Goal: Task Accomplishment & Management: Manage account settings

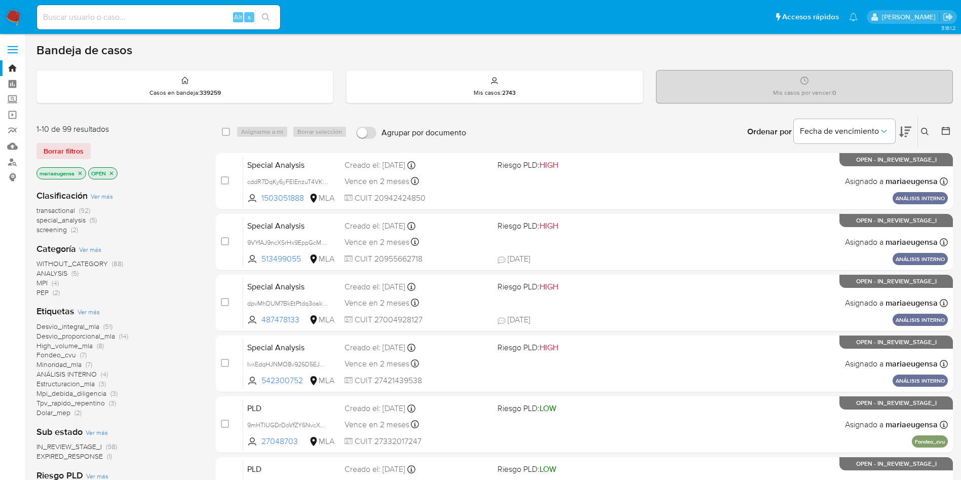
click at [17, 21] on img at bounding box center [13, 17] width 17 height 17
drag, startPoint x: 15, startPoint y: 14, endPoint x: 16, endPoint y: 20, distance: 5.7
click at [16, 14] on img at bounding box center [13, 17] width 17 height 17
click at [222, 24] on div "Alt s" at bounding box center [158, 17] width 243 height 24
click at [194, 19] on input at bounding box center [158, 17] width 243 height 13
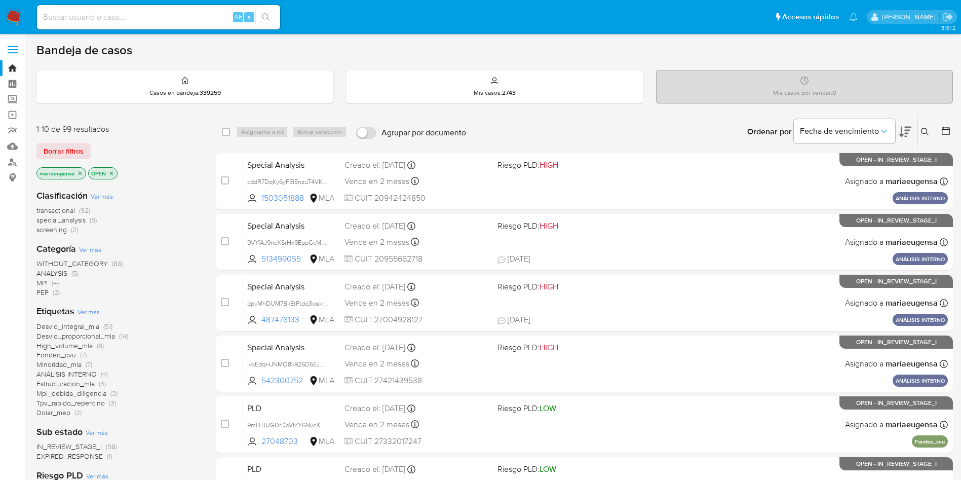
paste input "wrNMYkMx9DOjxEkBKlbJirxm"
type input "wrNMYkMx9DOjxEkBKlbJirxm"
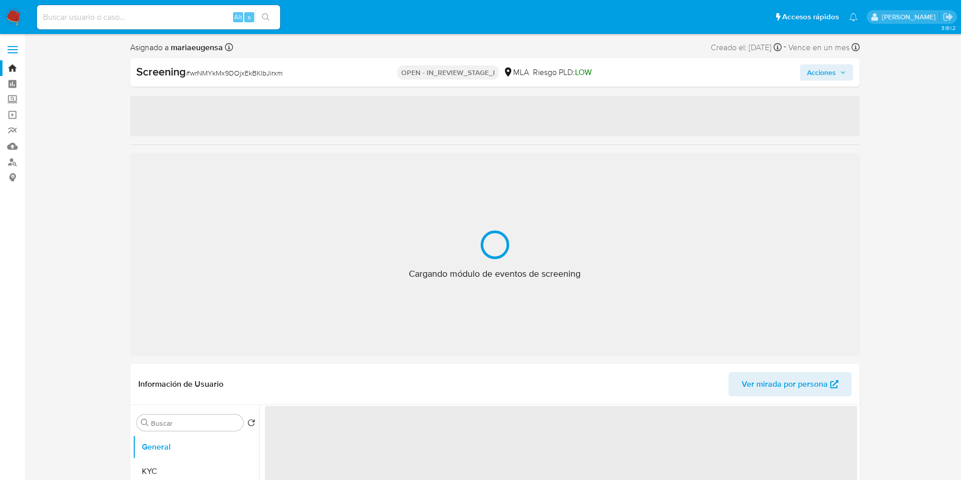
select select "10"
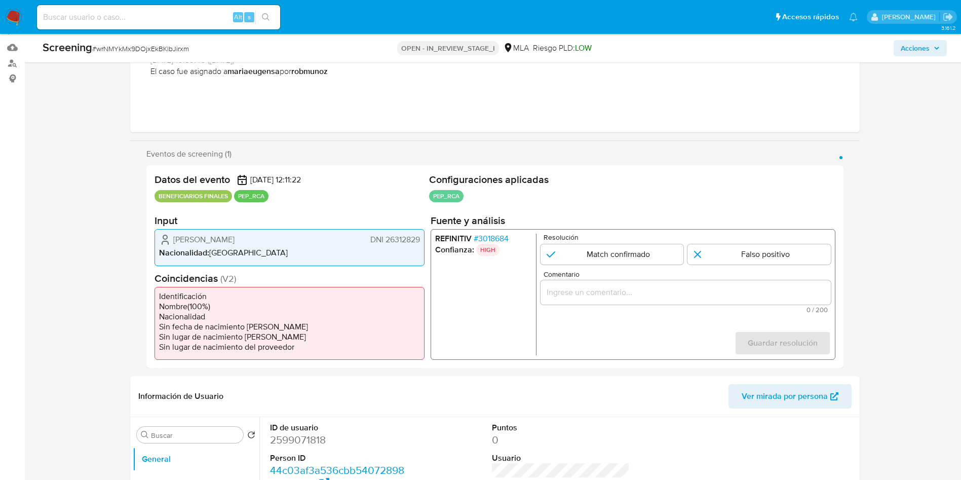
scroll to position [152, 0]
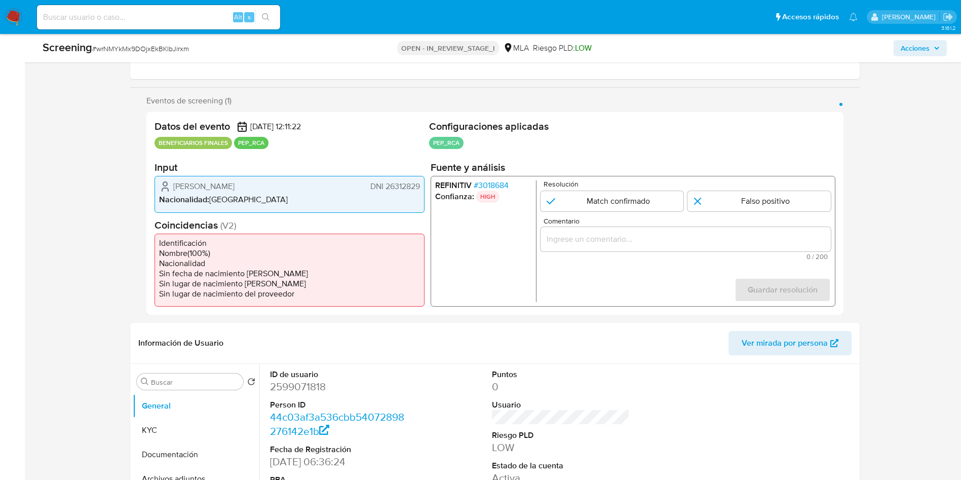
click at [151, 46] on span "# wrNMYkMx9DOjxEkBKlbJirxm" at bounding box center [140, 49] width 97 height 10
copy span "wrNMYkMx9DOjxEkBKlbJirxm"
drag, startPoint x: 14, startPoint y: 194, endPoint x: 30, endPoint y: 201, distance: 18.0
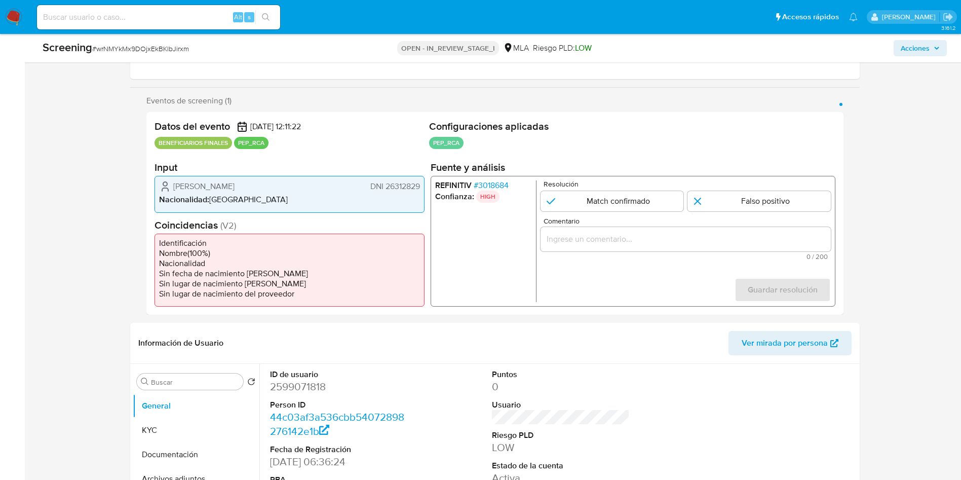
click at [162, 51] on span "# wrNMYkMx9DOjxEkBKlbJirxm" at bounding box center [140, 49] width 97 height 10
copy span "wrNMYkMx9DOjxEkBKlbJirxm"
drag, startPoint x: 189, startPoint y: 433, endPoint x: 863, endPoint y: 196, distance: 714.0
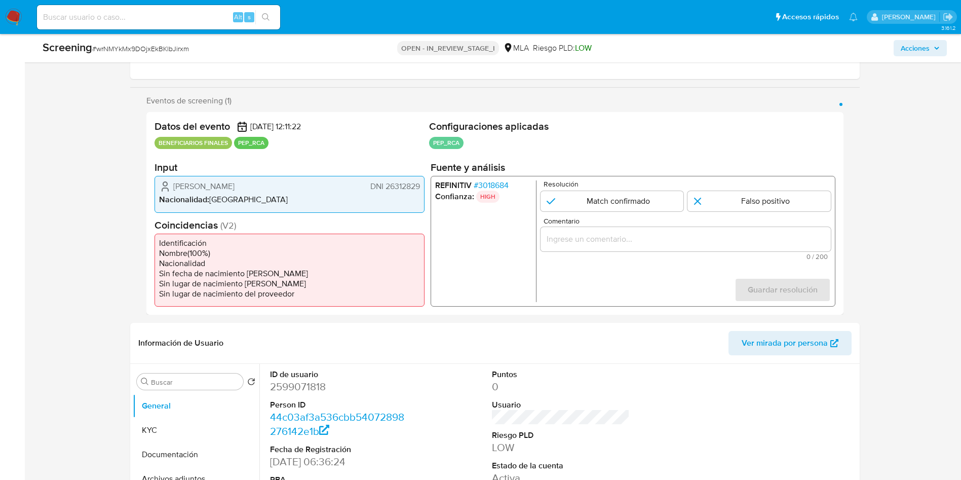
click at [204, 425] on button "KYC" at bounding box center [196, 430] width 127 height 24
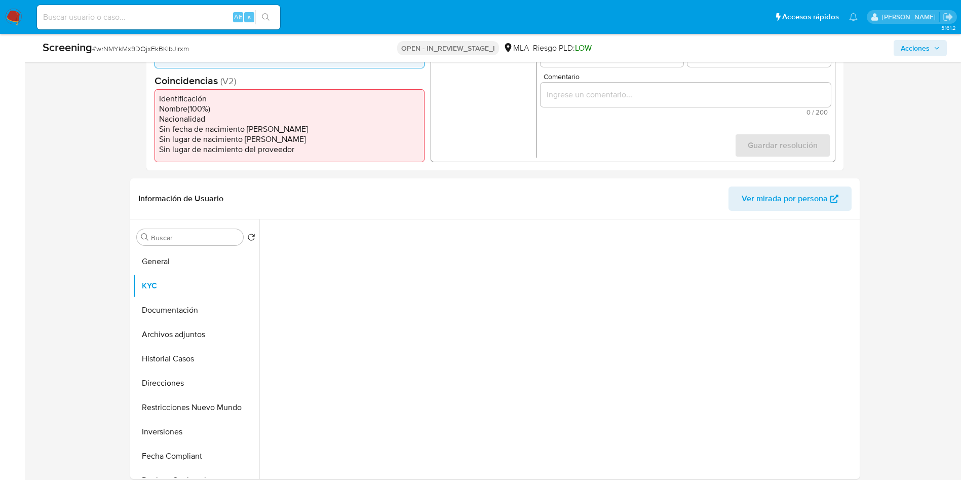
scroll to position [314, 0]
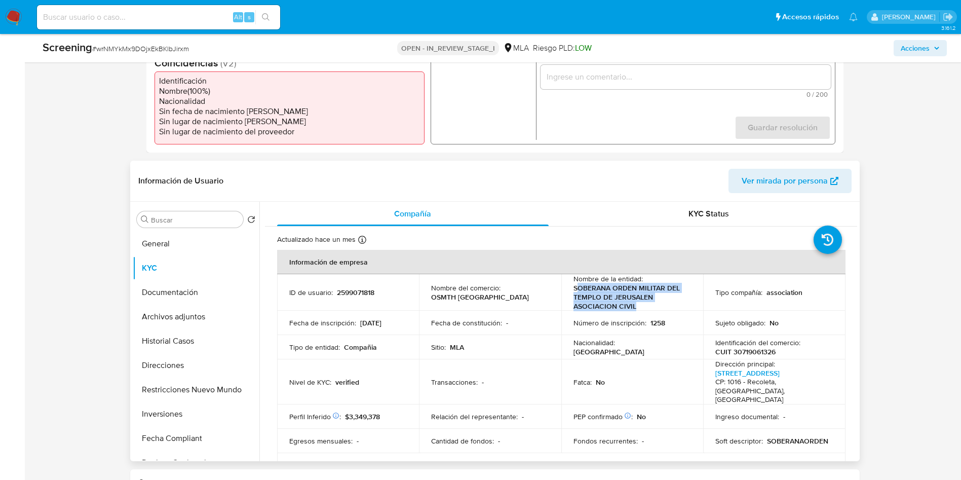
copy p "OBERANA ORDEN MILITAR DEL TEMPLO DE JERUSALEN ASOCIACION CIVIL"
drag, startPoint x: 573, startPoint y: 287, endPoint x: 653, endPoint y: 305, distance: 81.5
click at [653, 305] on p "SOBERANA ORDEN MILITAR DEL TEMPLO DE JERUSALEN ASOCIACION CIVIL" at bounding box center [630, 296] width 114 height 27
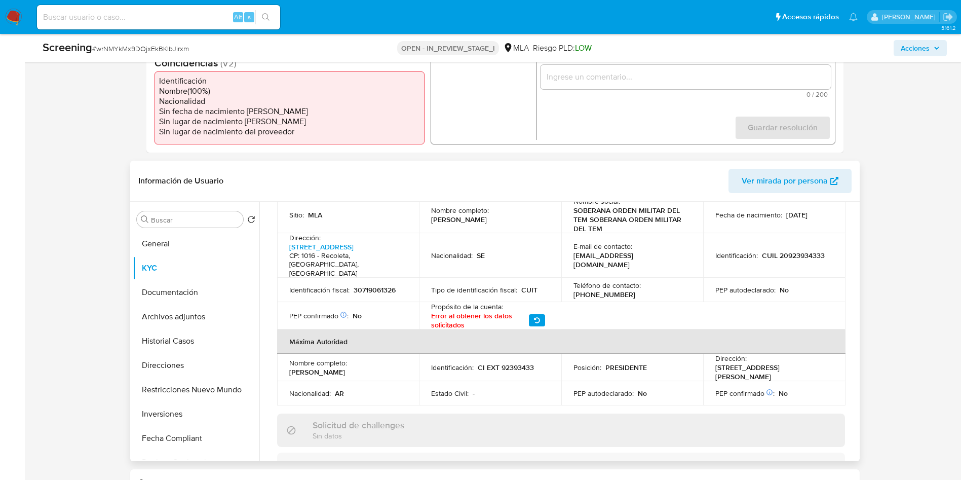
scroll to position [380, 0]
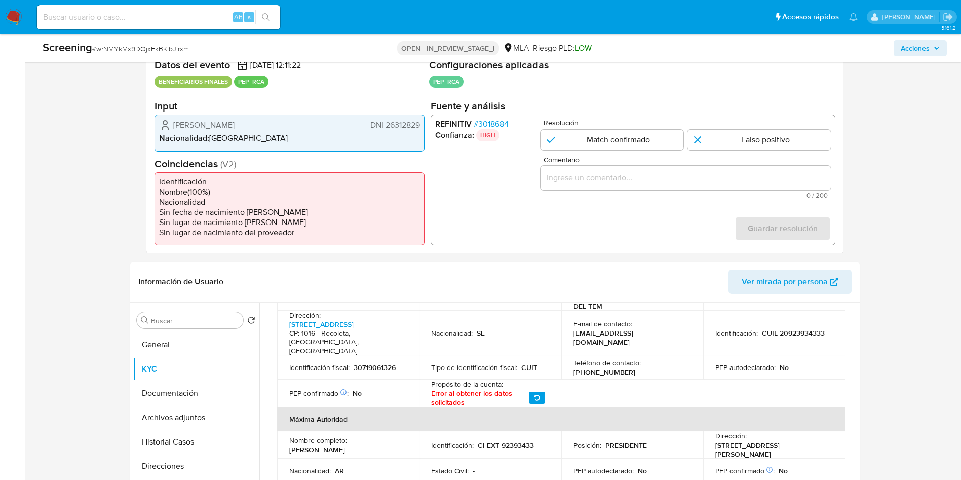
scroll to position [162, 0]
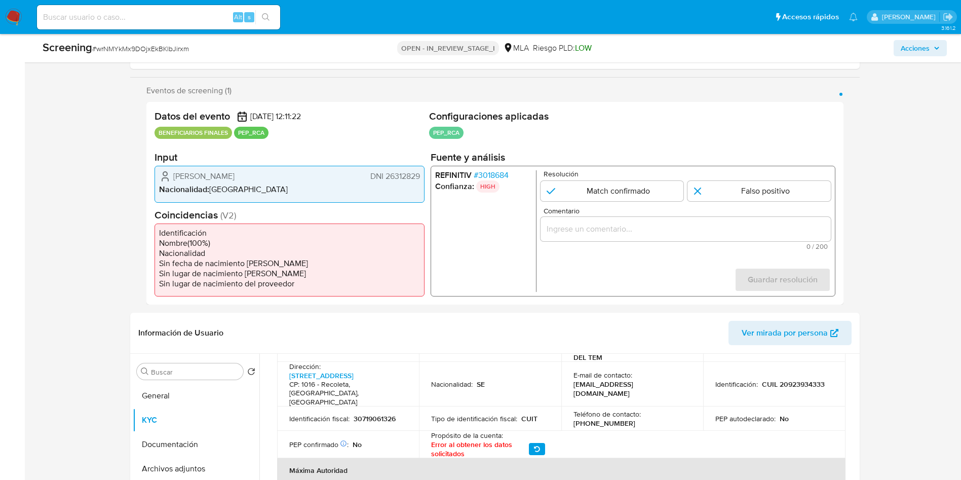
click at [506, 171] on span "# 3018684" at bounding box center [490, 175] width 35 height 10
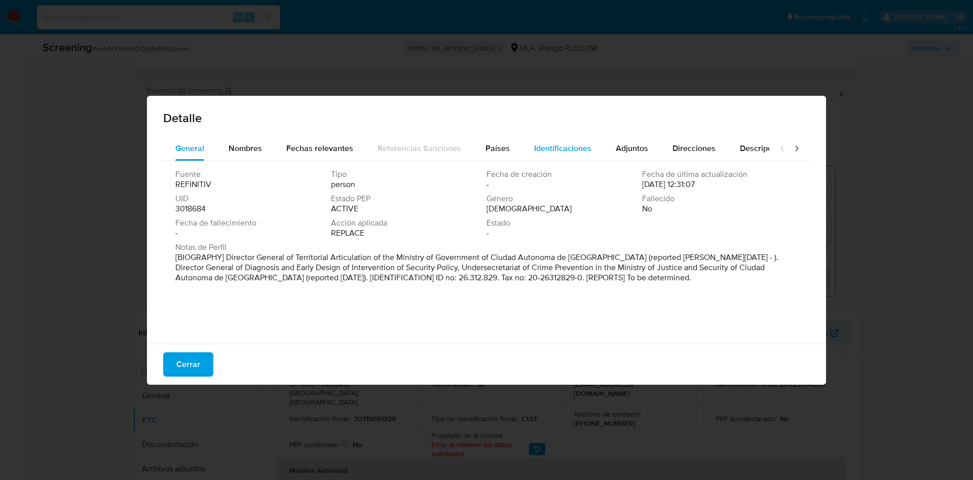
drag, startPoint x: 228, startPoint y: 258, endPoint x: 534, endPoint y: 137, distance: 328.7
click at [646, 274] on p "[BIOGRAPHY] Director General of Territorial Articulation of the Ministry of Gov…" at bounding box center [485, 267] width 620 height 30
click at [247, 141] on div "Nombres" at bounding box center [244, 148] width 33 height 24
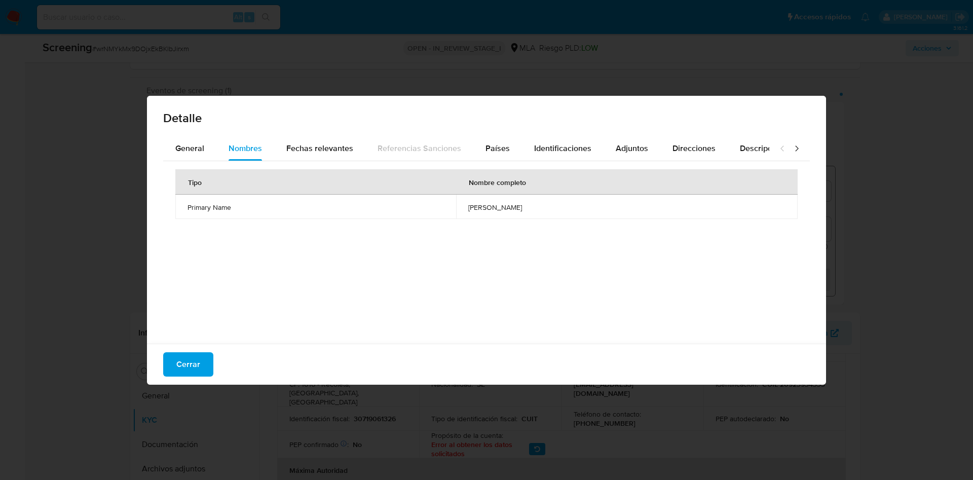
drag, startPoint x: 459, startPoint y: 207, endPoint x: 508, endPoint y: 210, distance: 48.2
click at [508, 210] on td "rodrigo bravo" at bounding box center [626, 207] width 341 height 24
click at [199, 359] on span "Cerrar" at bounding box center [188, 364] width 24 height 22
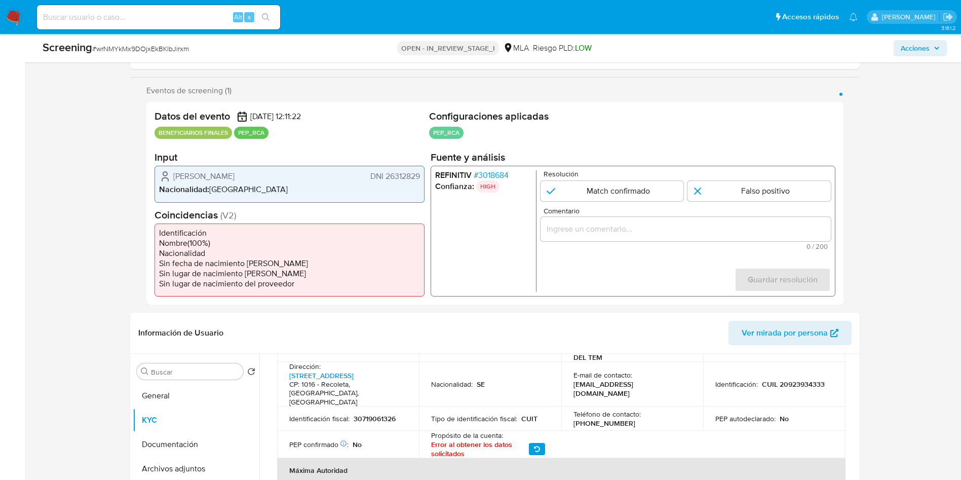
drag, startPoint x: 87, startPoint y: 303, endPoint x: 273, endPoint y: 286, distance: 186.7
drag, startPoint x: 161, startPoint y: 407, endPoint x: 168, endPoint y: 395, distance: 14.5
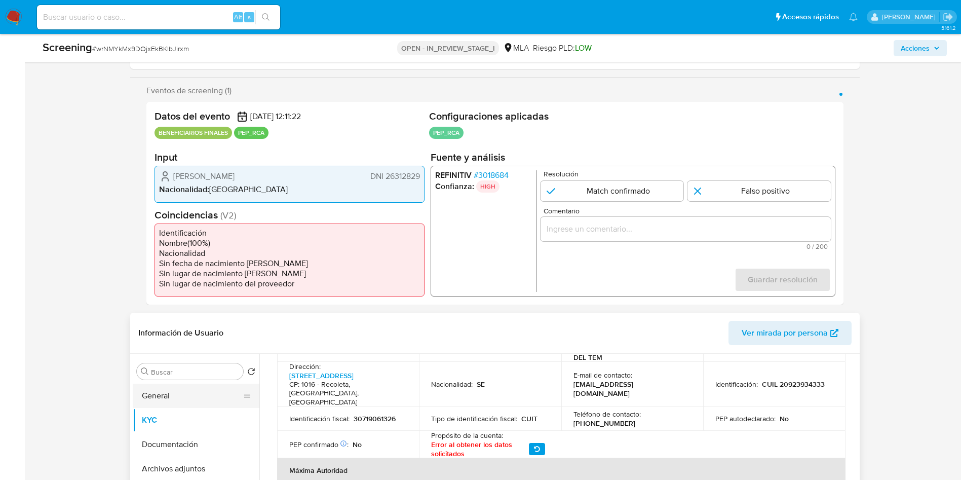
click at [168, 394] on button "General" at bounding box center [192, 395] width 119 height 24
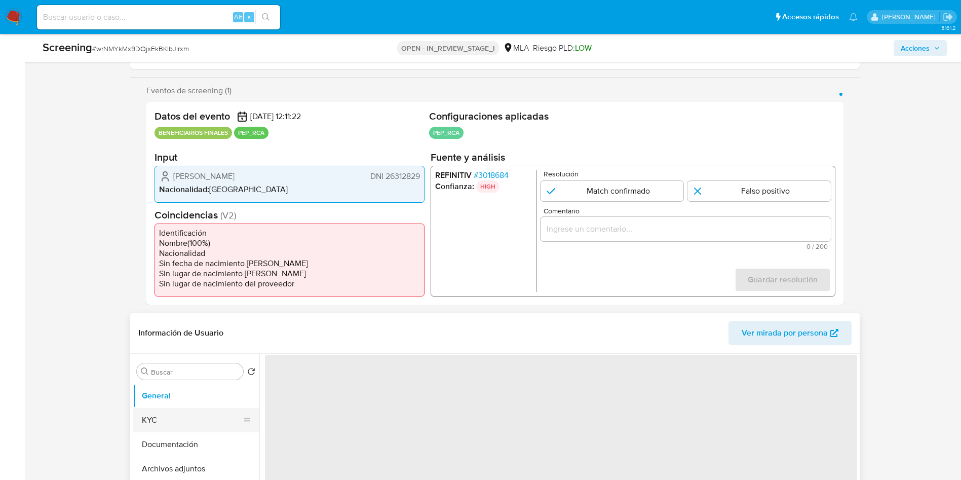
scroll to position [0, 0]
drag, startPoint x: 163, startPoint y: 418, endPoint x: 169, endPoint y: 415, distance: 6.8
click at [169, 415] on button "KYC" at bounding box center [192, 420] width 119 height 24
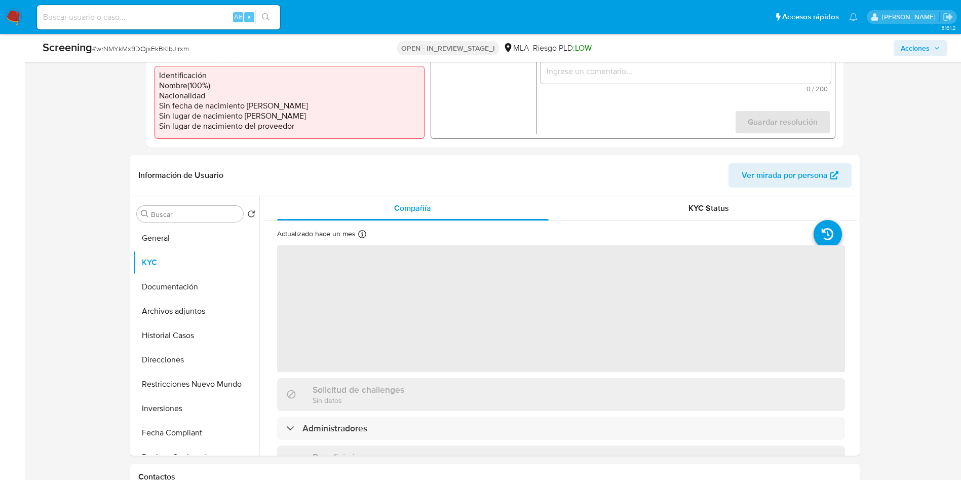
scroll to position [331, 0]
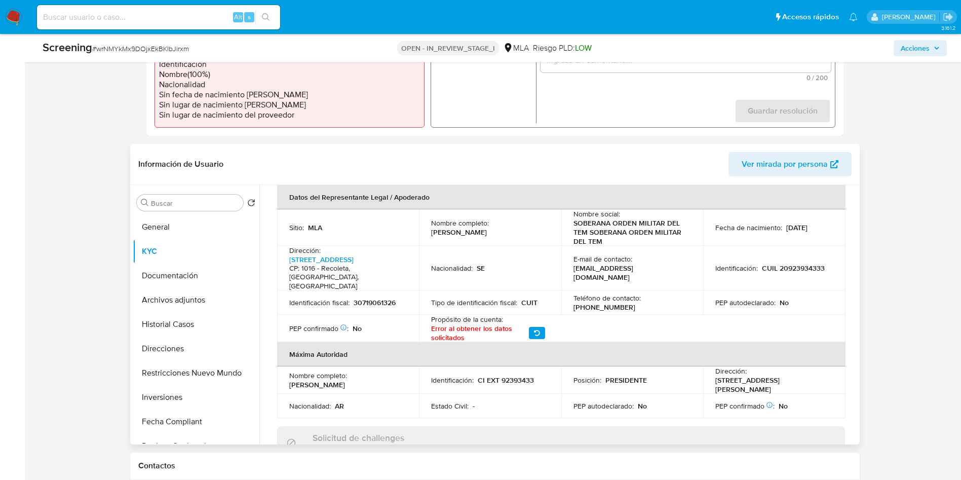
scroll to position [304, 0]
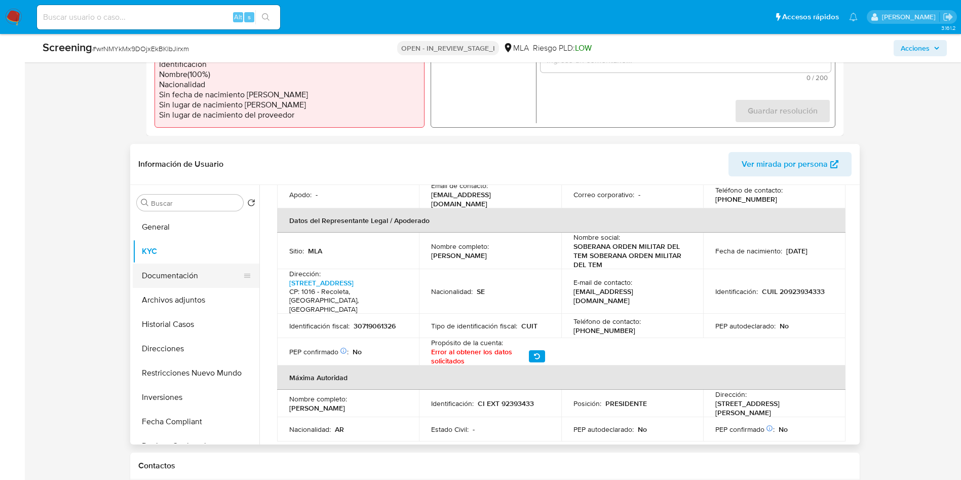
click at [188, 277] on button "Documentación" at bounding box center [192, 275] width 119 height 24
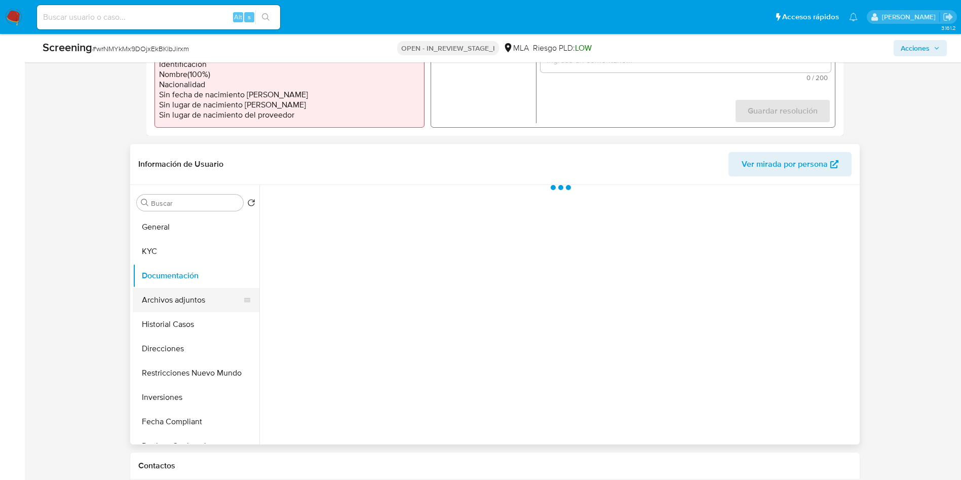
scroll to position [0, 0]
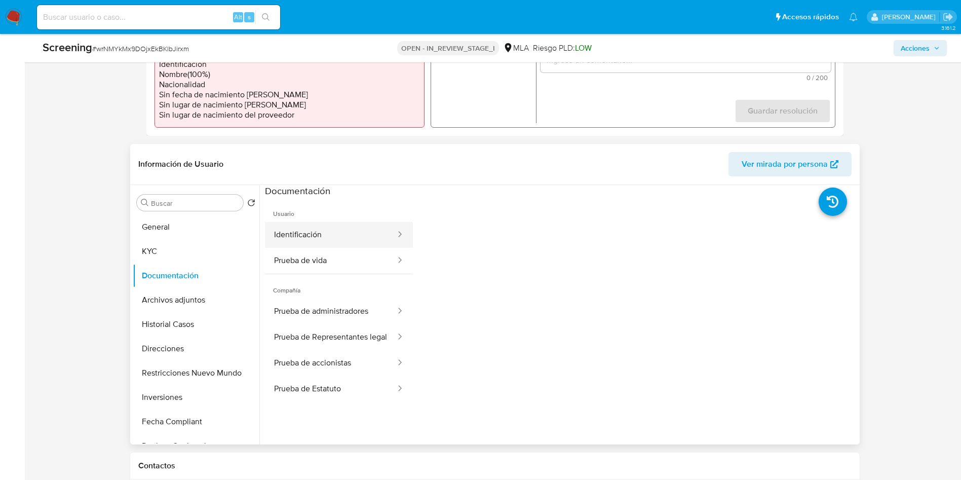
click at [308, 224] on button "Identificación" at bounding box center [331, 235] width 132 height 26
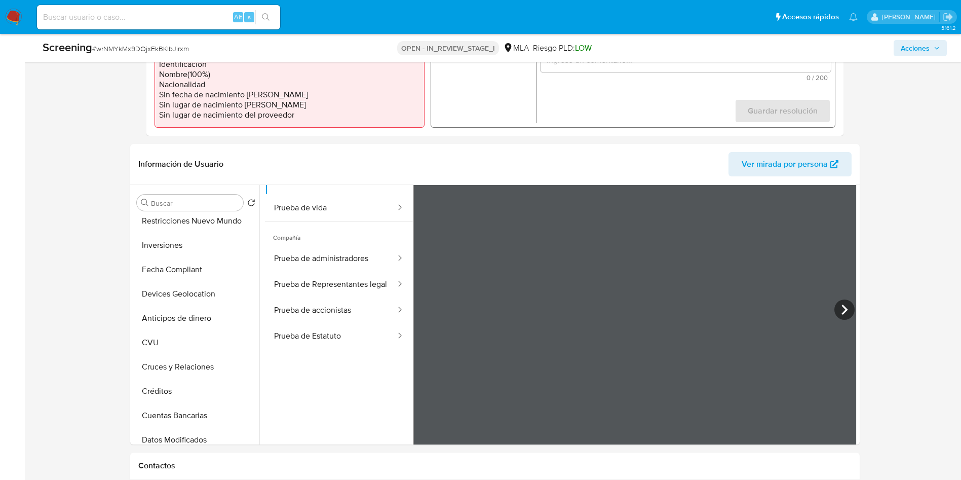
scroll to position [76, 0]
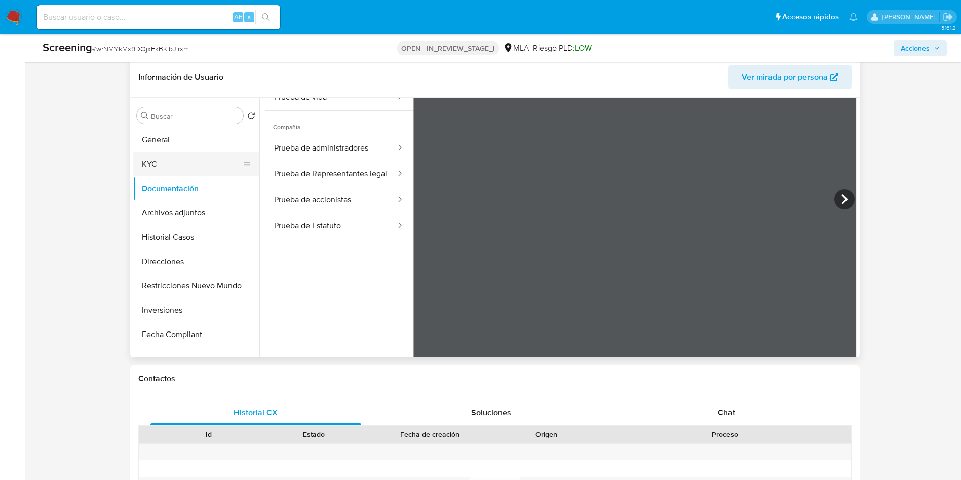
scroll to position [407, 0]
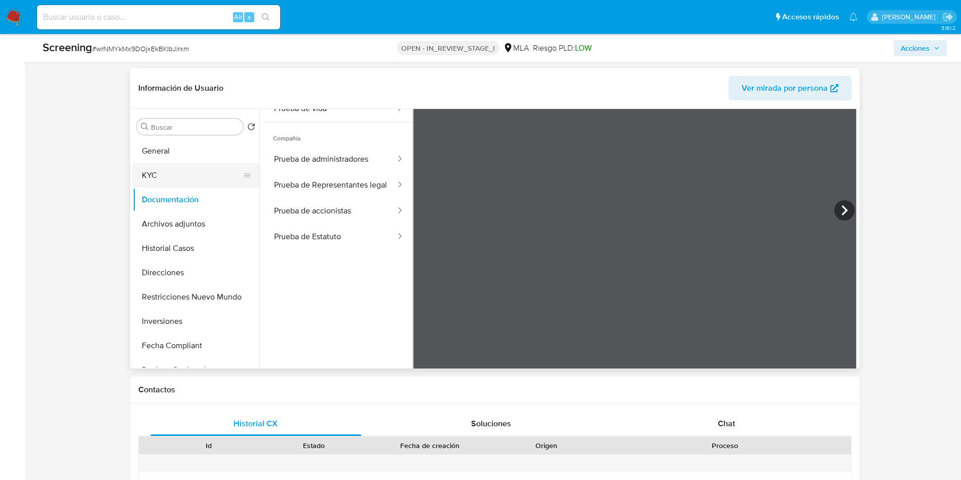
click at [178, 180] on button "KYC" at bounding box center [192, 175] width 119 height 24
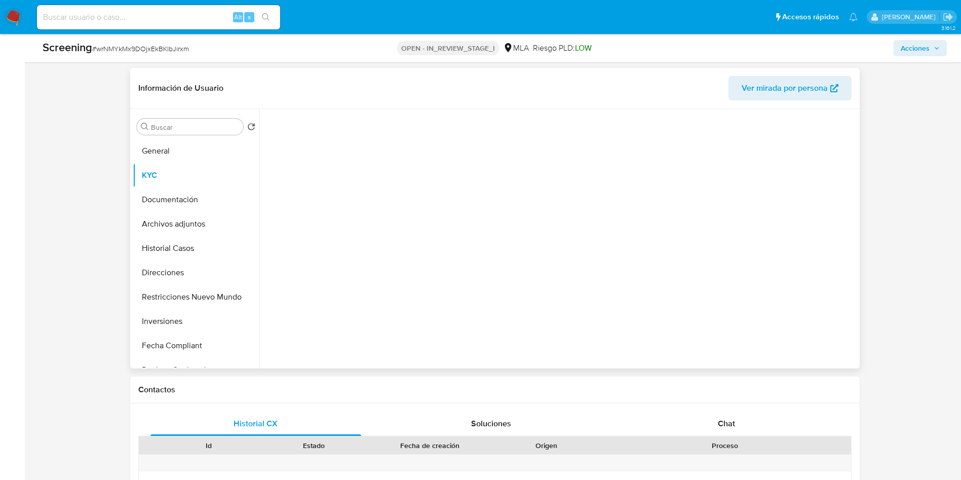
scroll to position [0, 0]
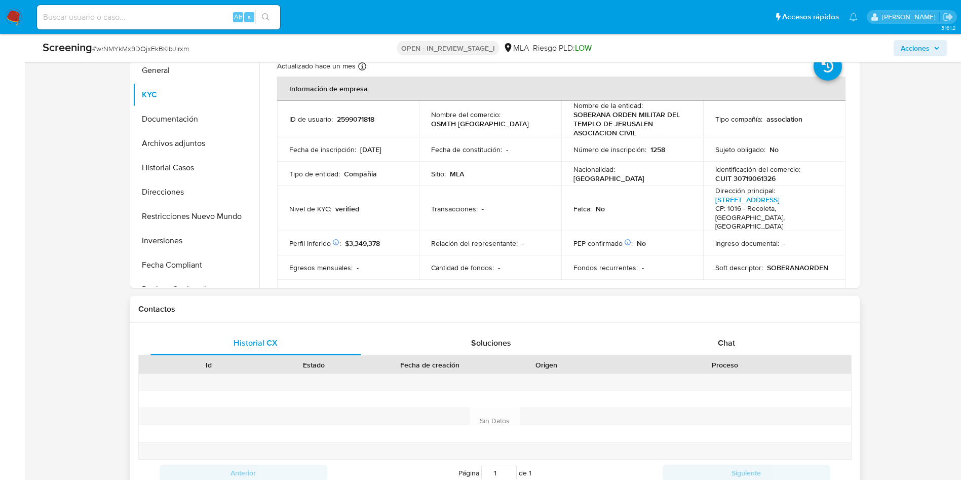
scroll to position [559, 0]
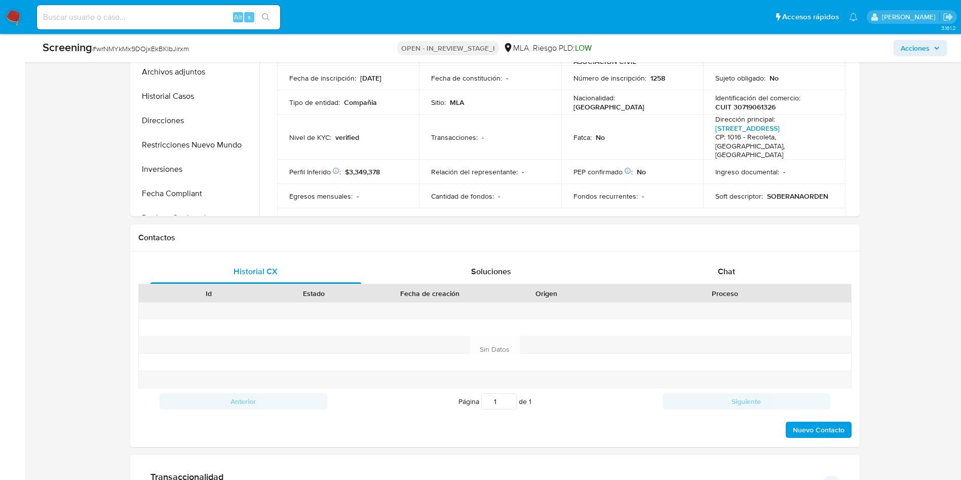
click at [0, 201] on aside "Bandeja Tablero Screening Búsqueda en Listas Watchlist Herramientas Operaciones…" at bounding box center [12, 439] width 25 height 1997
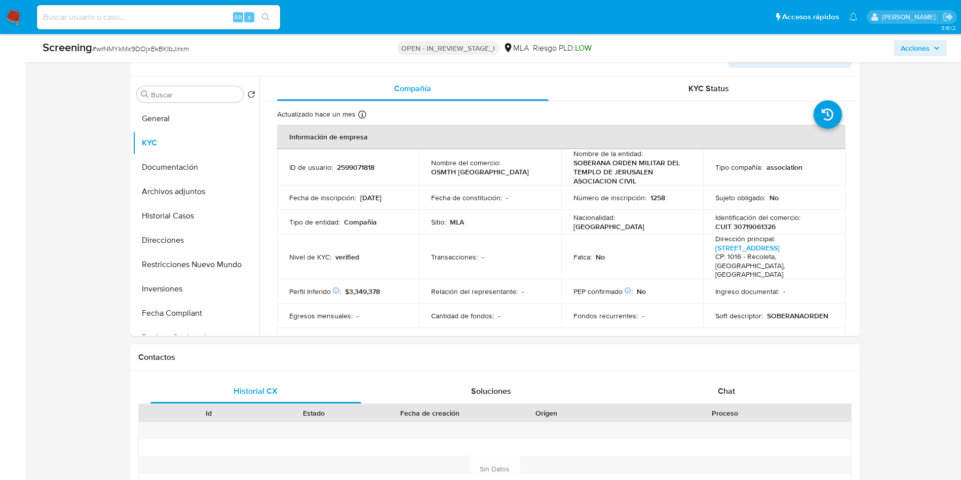
scroll to position [425, 0]
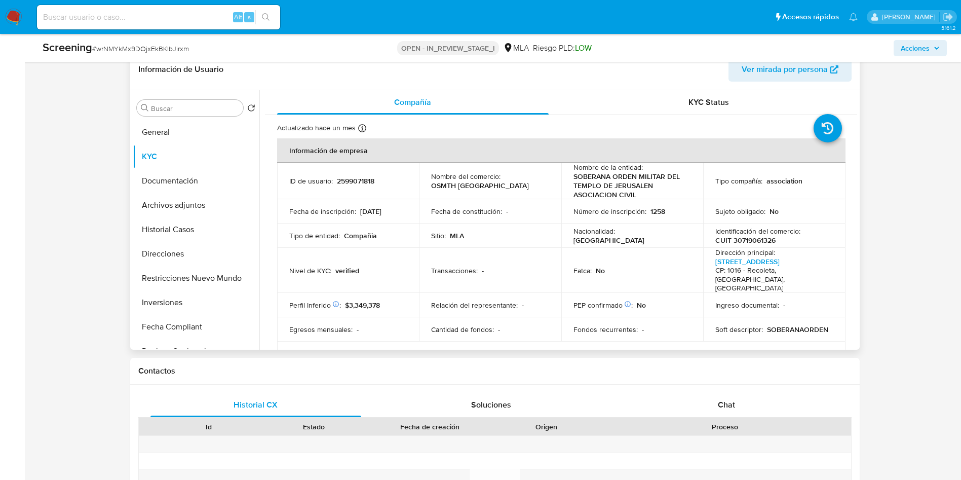
click at [466, 226] on td "Sitio : MLA" at bounding box center [490, 235] width 142 height 24
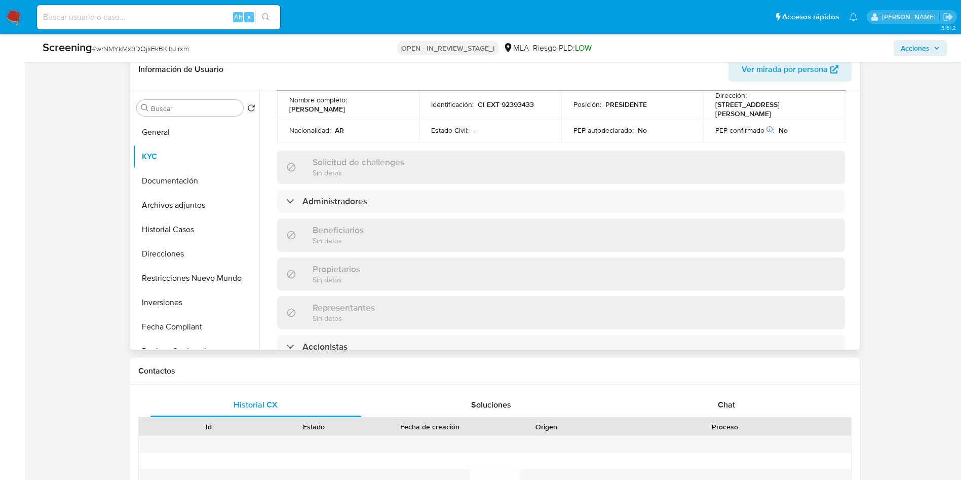
scroll to position [485, 0]
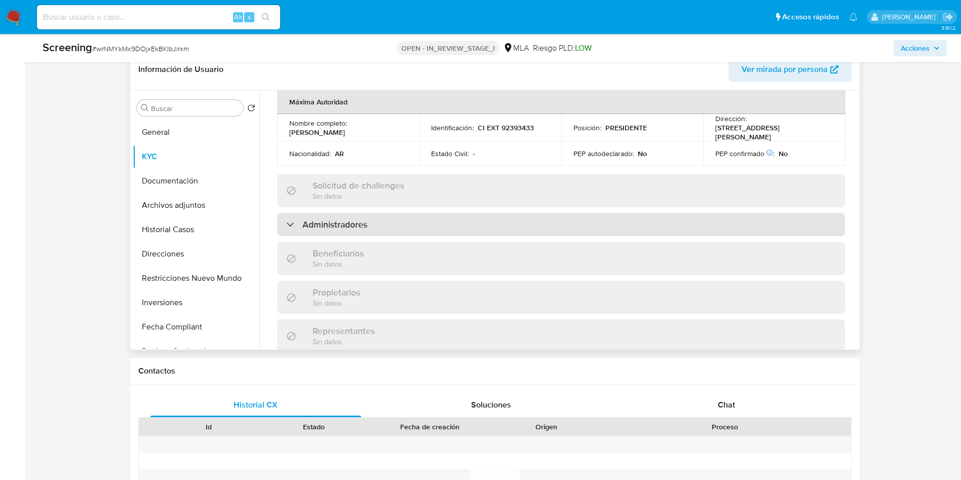
click at [349, 213] on div "Administradores" at bounding box center [561, 224] width 568 height 23
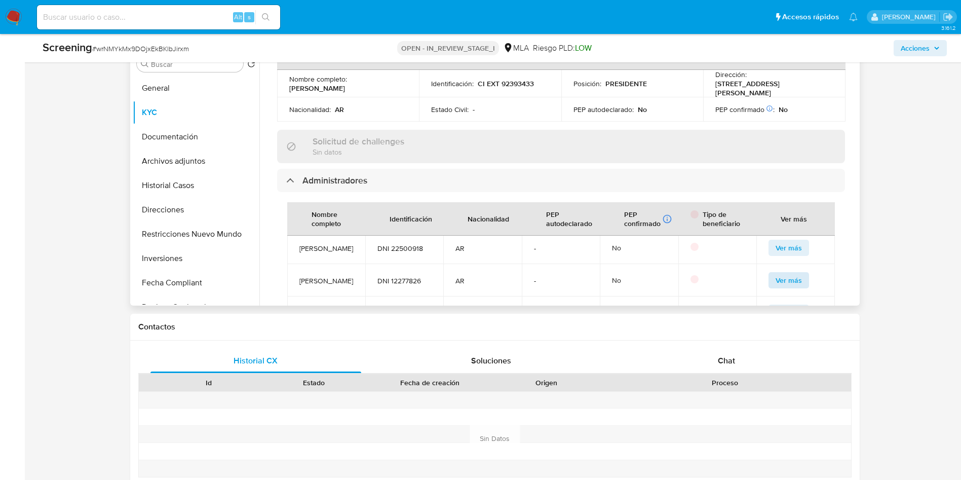
scroll to position [472, 0]
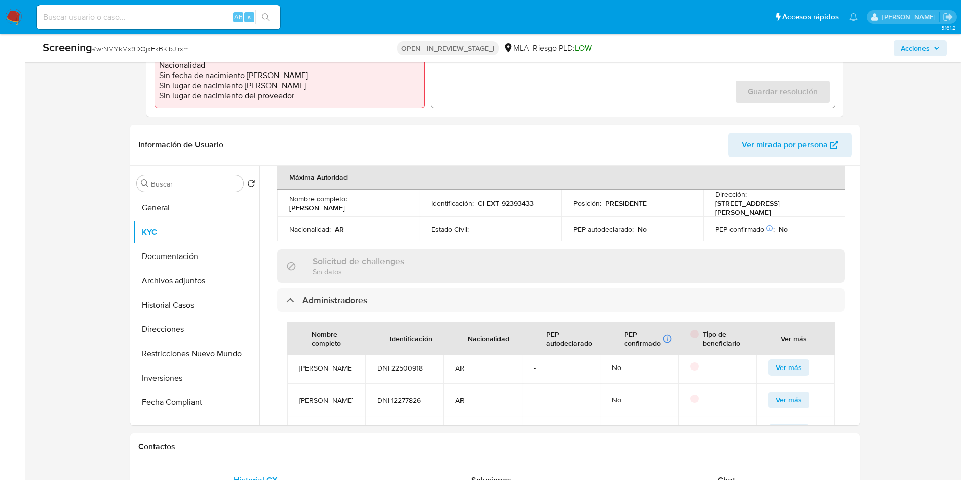
scroll to position [244, 0]
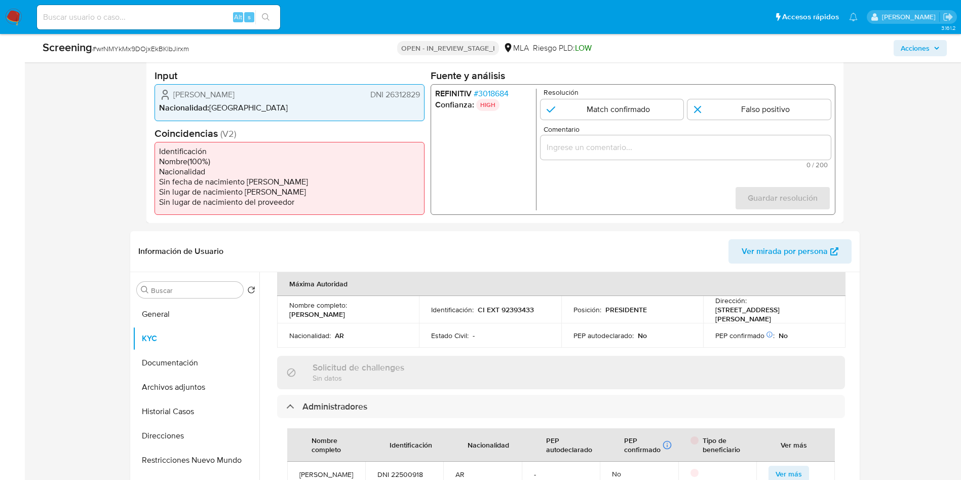
click at [615, 151] on input "Comentario" at bounding box center [685, 147] width 290 height 13
paste input "Director General de Articulación Territorial del Ministerio de Gobierno de la C…"
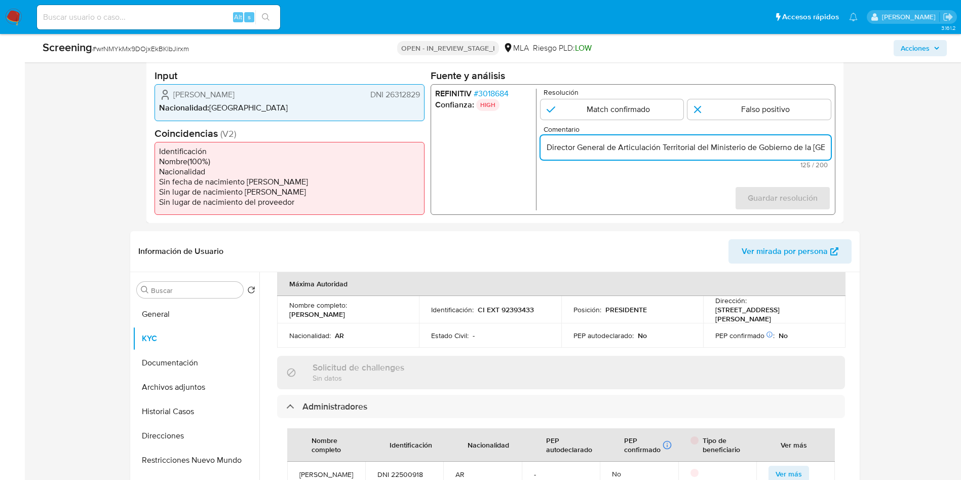
scroll to position [0, 171]
type input "Director General de Articulación Territorial del Ministerio de Gobierno de la C…"
click at [598, 111] on input "1 de 1" at bounding box center [611, 109] width 143 height 20
radio input "true"
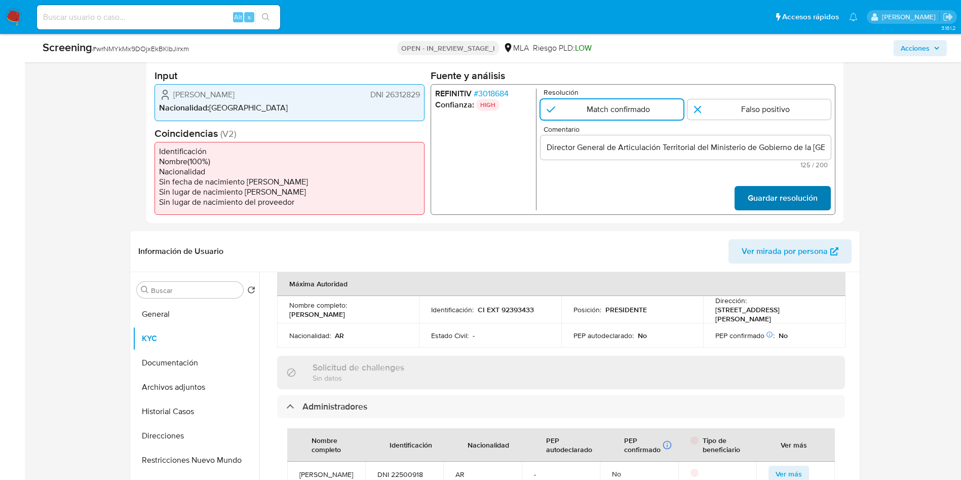
click at [767, 194] on span "Guardar resolución" at bounding box center [782, 198] width 70 height 22
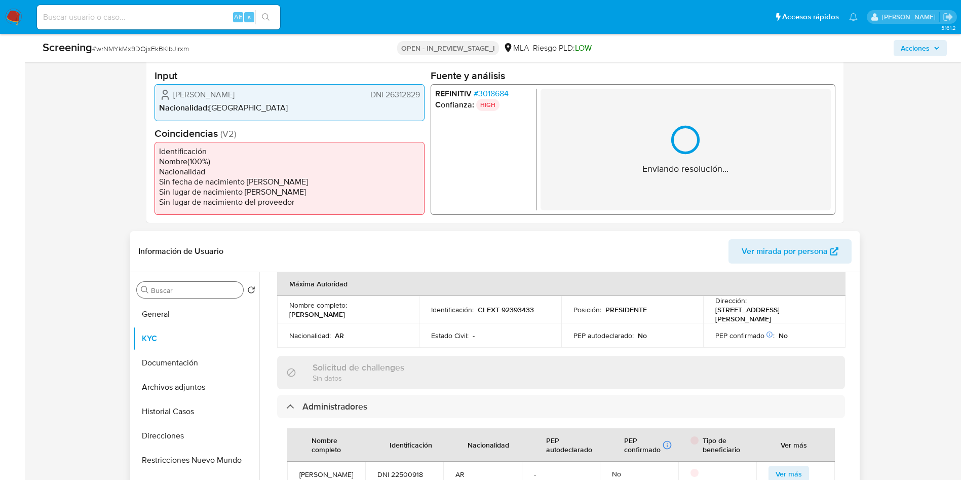
click at [184, 292] on input "Buscar" at bounding box center [195, 290] width 88 height 9
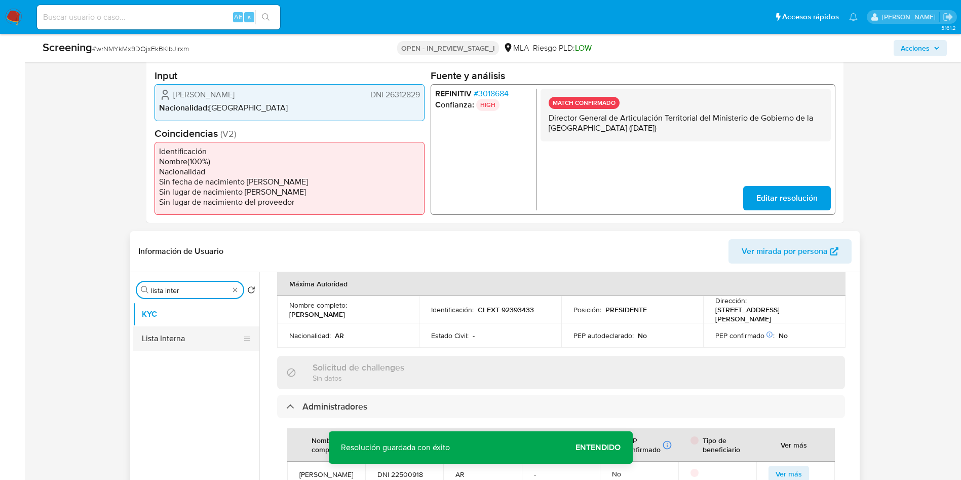
type input "lista inter"
click at [182, 344] on button "Lista Interna" at bounding box center [192, 338] width 119 height 24
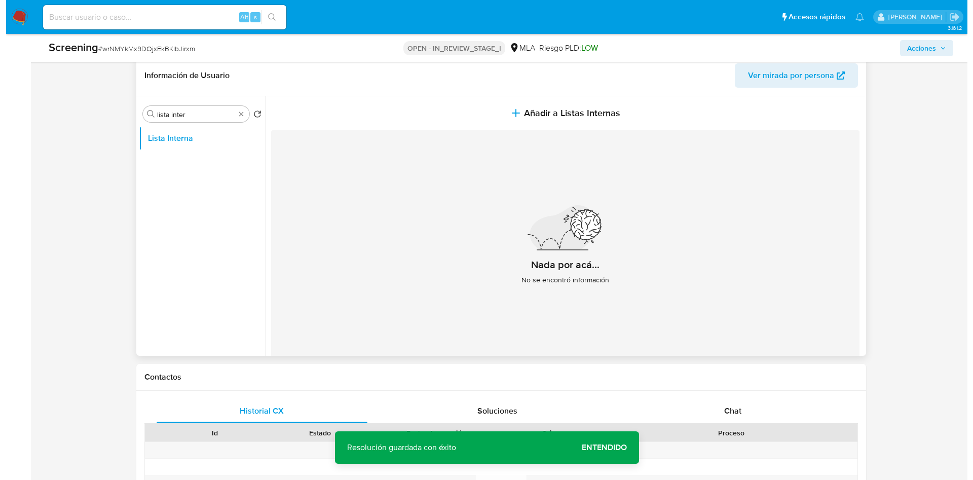
scroll to position [396, 0]
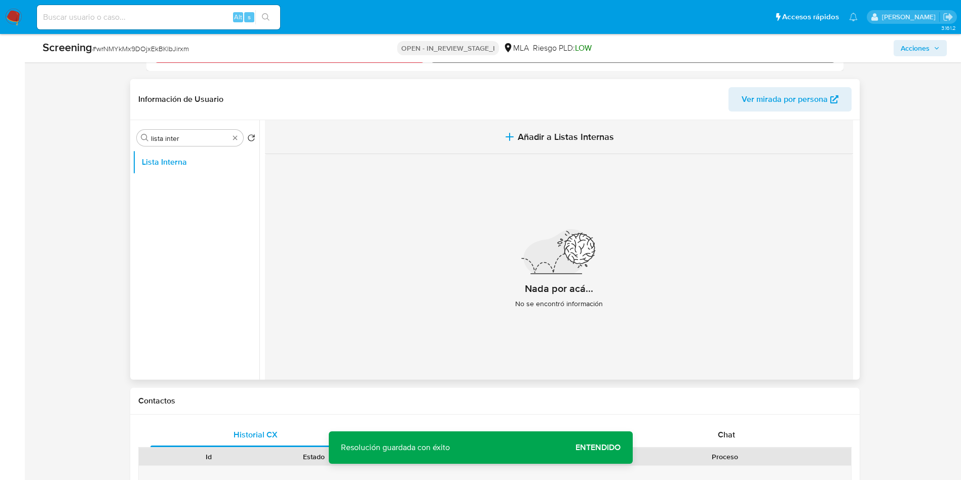
click at [545, 146] on button "Añadir a Listas Internas" at bounding box center [559, 137] width 588 height 34
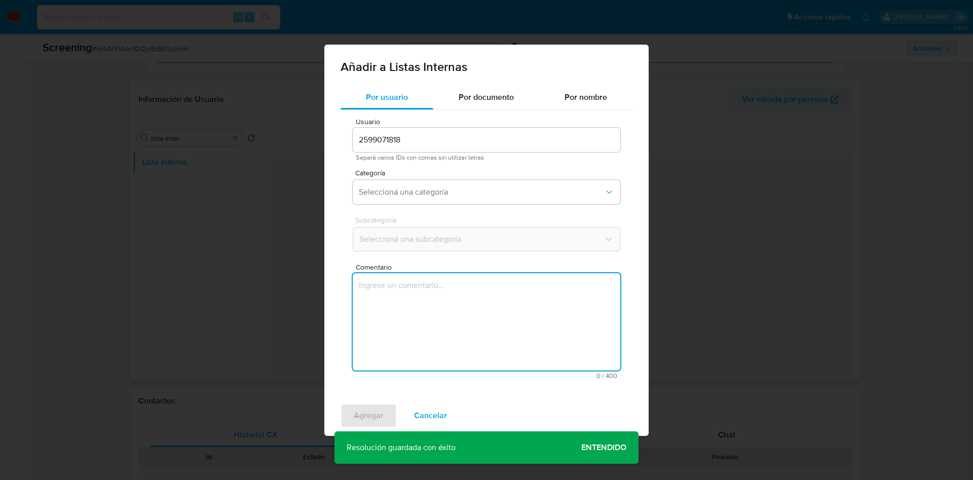
click at [404, 320] on textarea "Comentario" at bounding box center [486, 321] width 267 height 97
type textarea "Director General de Articulación Territorial del Ministerio de Gobierno de la C…"
drag, startPoint x: 603, startPoint y: 304, endPoint x: 276, endPoint y: 269, distance: 329.1
click at [276, 269] on div "Añadir a Listas Internas Por usuario Por documento Por nombre Usuario 259907181…" at bounding box center [486, 240] width 973 height 480
paste textarea "Se confirma match dado que se valida que el integrante de la PJ, Rodrigo Bravo-…"
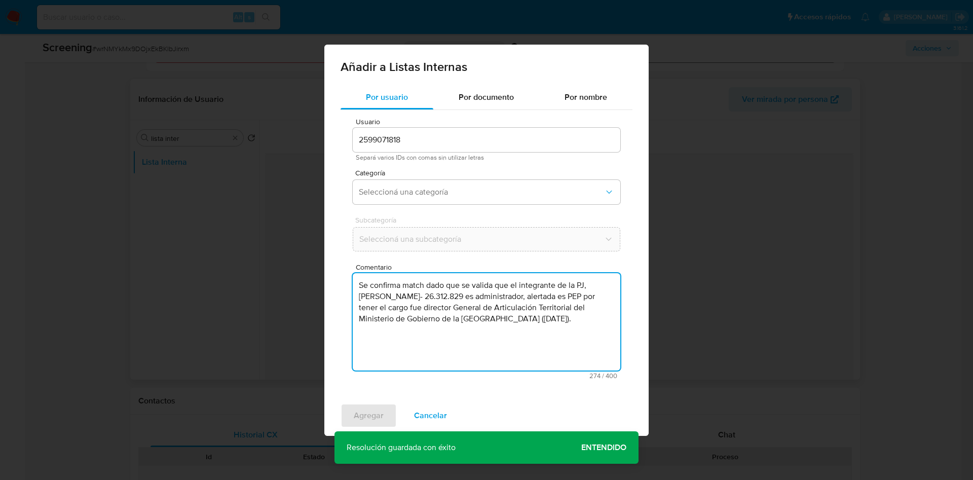
type textarea "Se confirma match dado que se valida que el integrante de la PJ, Rodrigo Bravo-…"
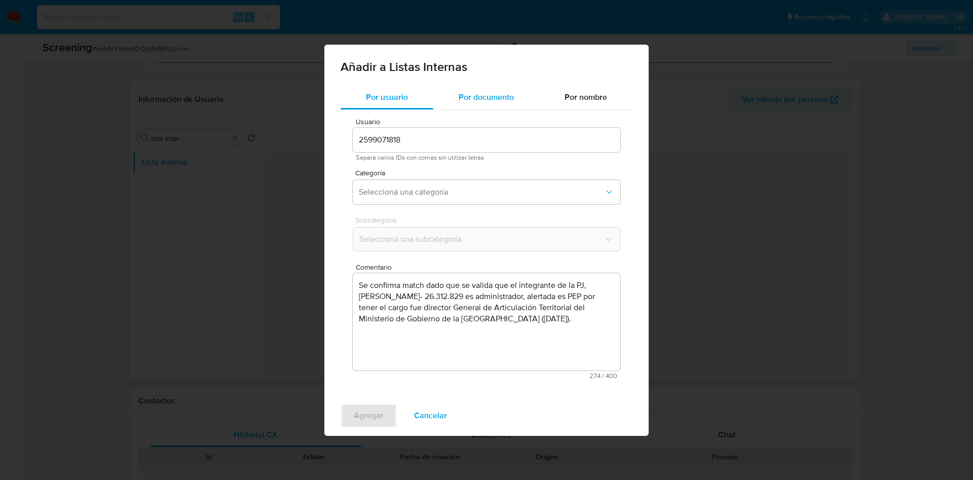
click at [482, 106] on div "Por documento" at bounding box center [486, 97] width 106 height 24
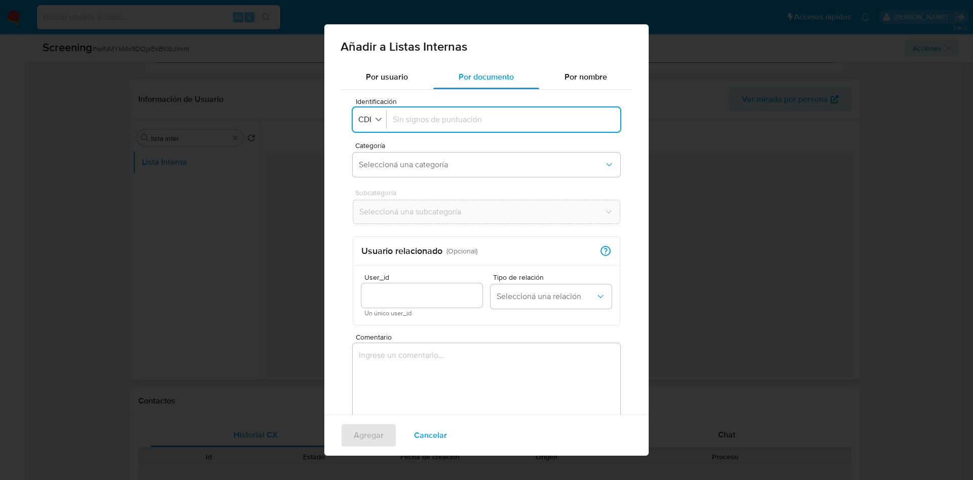
click at [473, 117] on input "Identificación" at bounding box center [503, 119] width 221 height 11
type input "20263128290"
click at [442, 158] on button "Seleccioná una categoría" at bounding box center [486, 164] width 267 height 24
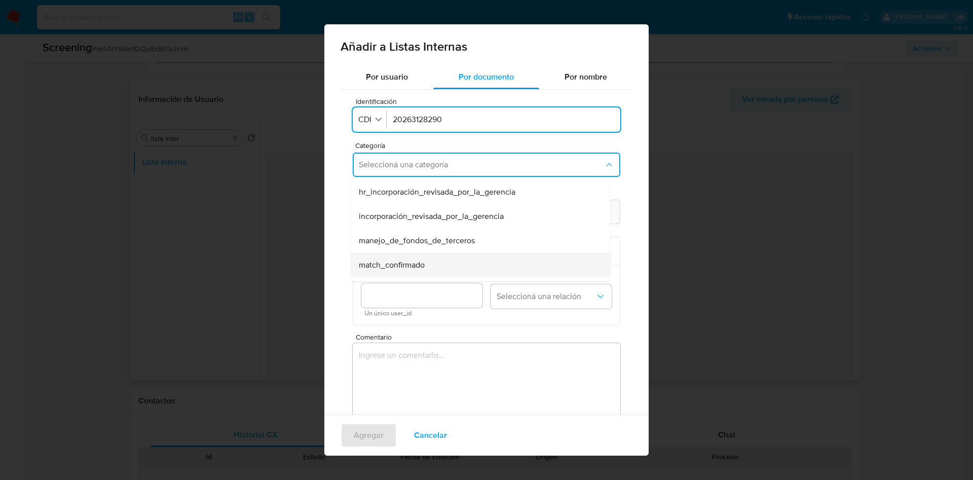
click at [425, 273] on div "match_confirmado" at bounding box center [478, 265] width 238 height 24
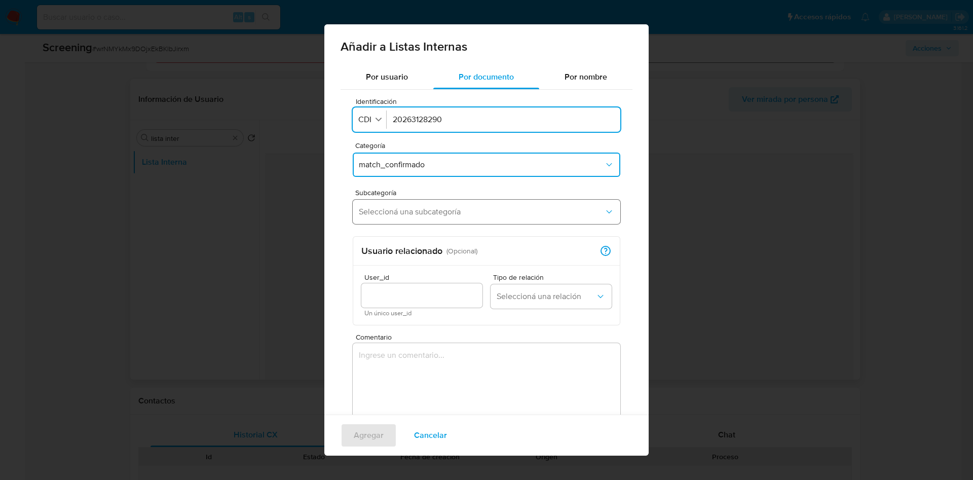
click at [407, 205] on button "Seleccioná una subcategoría" at bounding box center [486, 212] width 267 height 24
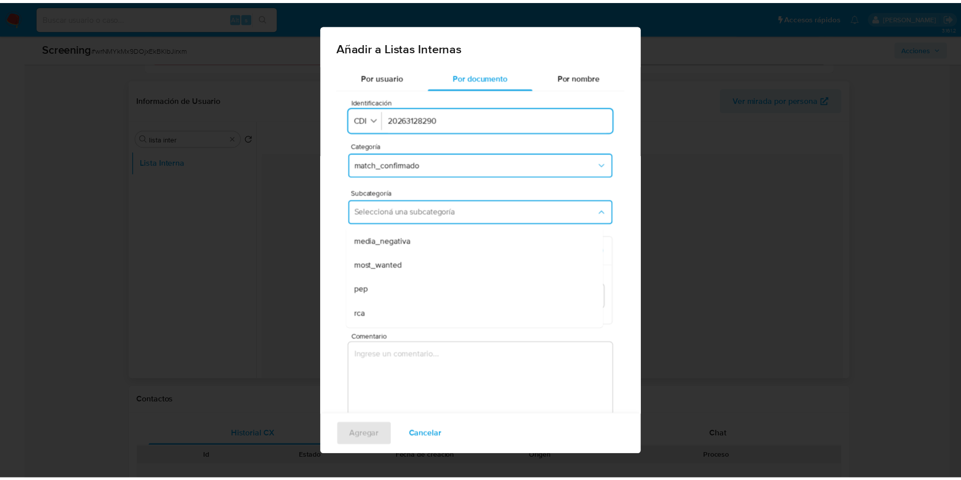
scroll to position [69, 0]
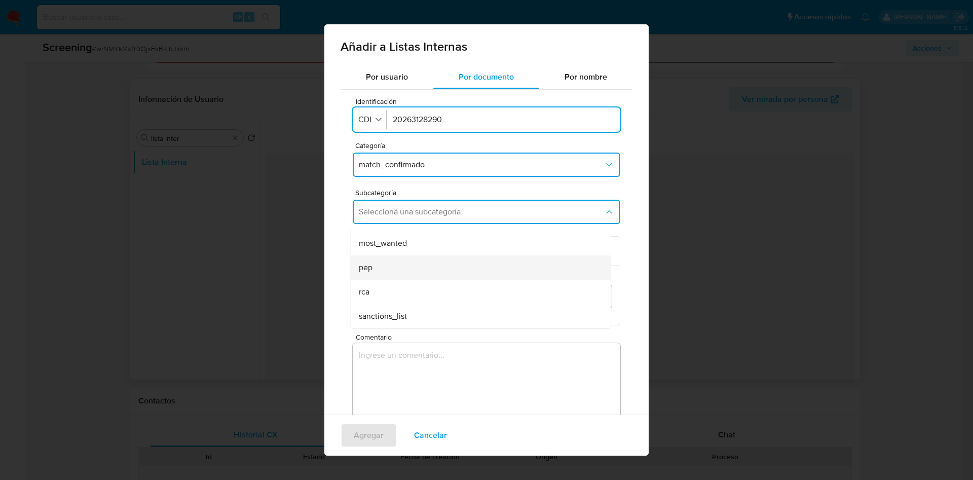
click at [393, 267] on div "pep" at bounding box center [478, 267] width 238 height 24
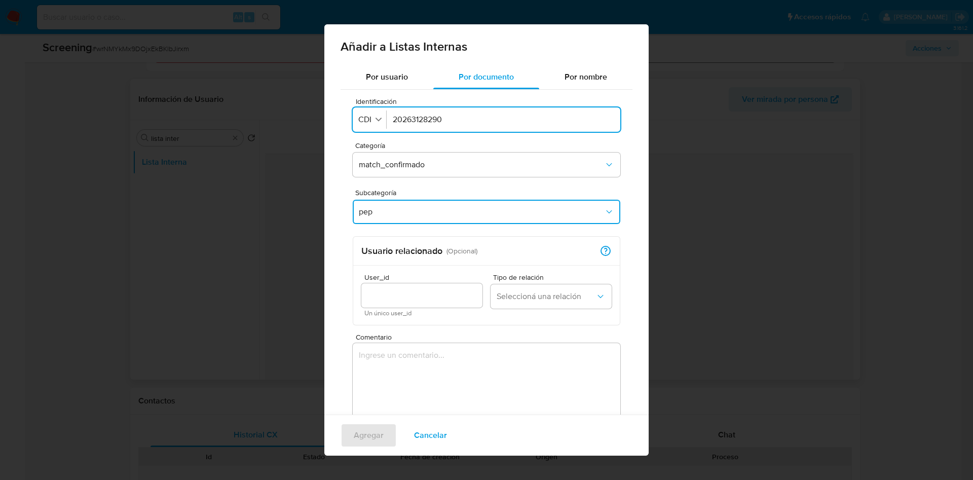
click at [391, 296] on input "User_id" at bounding box center [421, 295] width 121 height 13
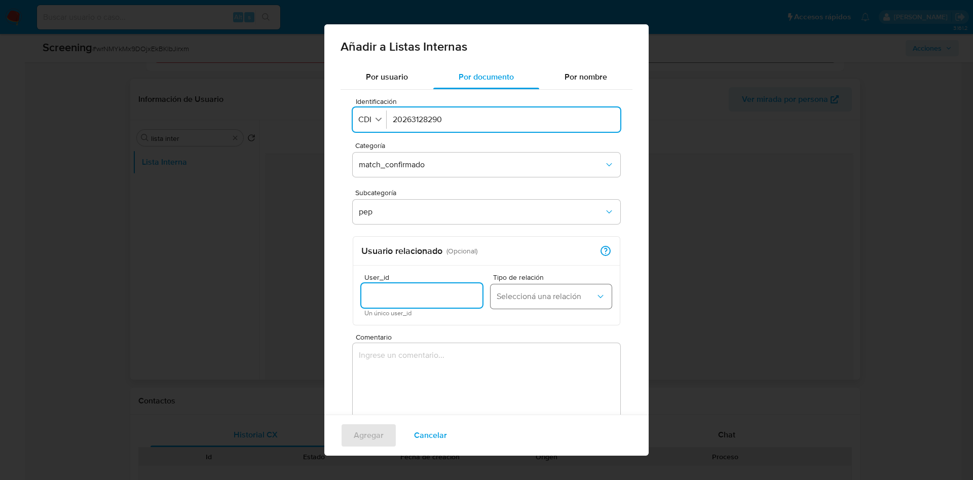
paste input "2599071818"
type input "2599071818"
click at [500, 301] on button "Seleccioná una relación" at bounding box center [550, 296] width 121 height 24
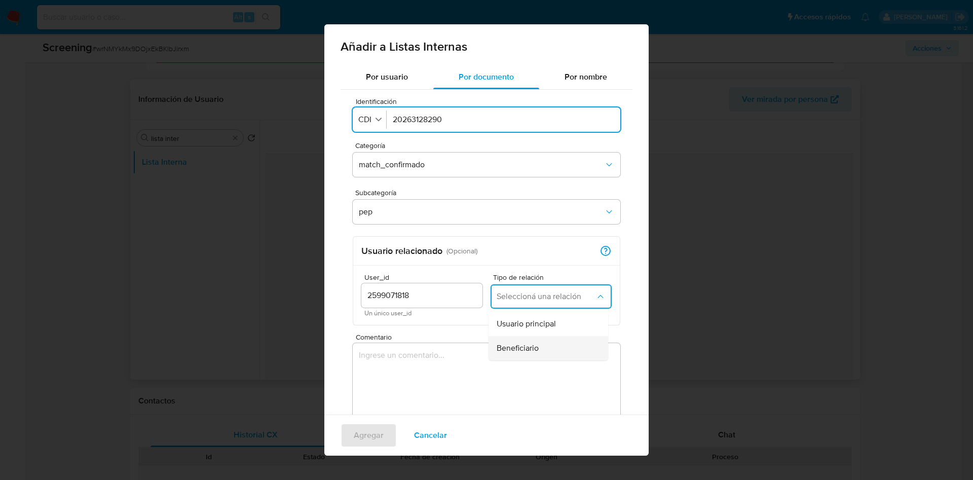
click at [506, 346] on span "Beneficiario" at bounding box center [517, 348] width 42 height 10
click at [468, 392] on textarea "Comentario" at bounding box center [486, 391] width 267 height 97
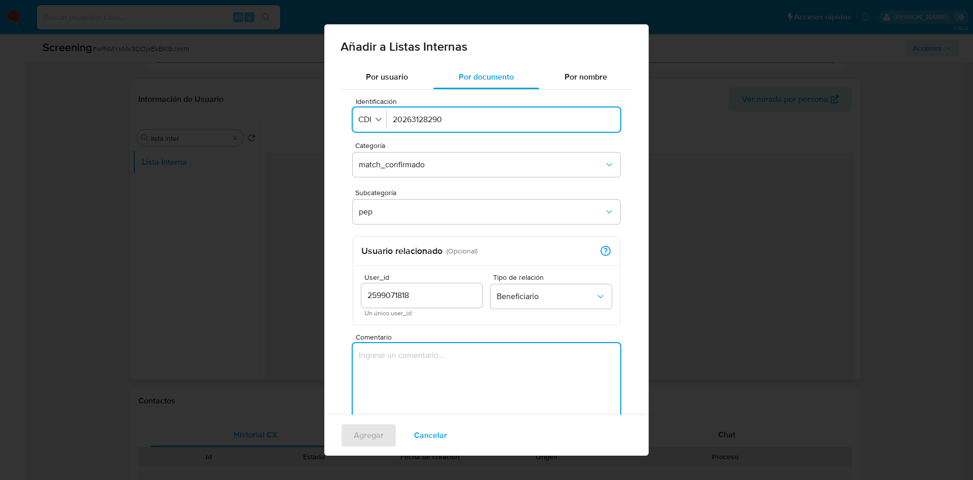
click at [370, 379] on textarea "Comentario" at bounding box center [486, 391] width 267 height 97
click at [385, 377] on textarea "Comentario" at bounding box center [486, 391] width 267 height 97
paste textarea "Se confirma match dado que se valida que el integrante de la PJ, Rodrigo Bravo-…"
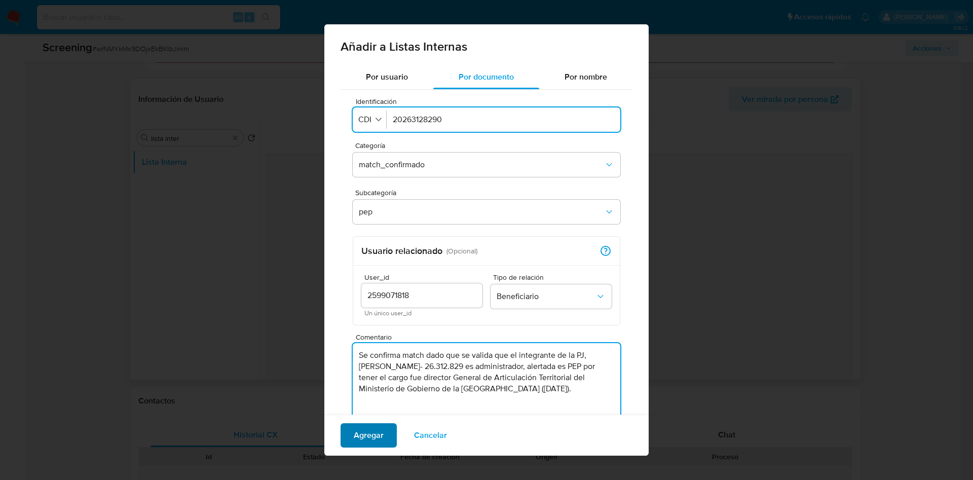
type textarea "Se confirma match dado que se valida que el integrante de la PJ, Rodrigo Bravo-…"
click at [372, 432] on span "Agregar" at bounding box center [369, 435] width 30 height 22
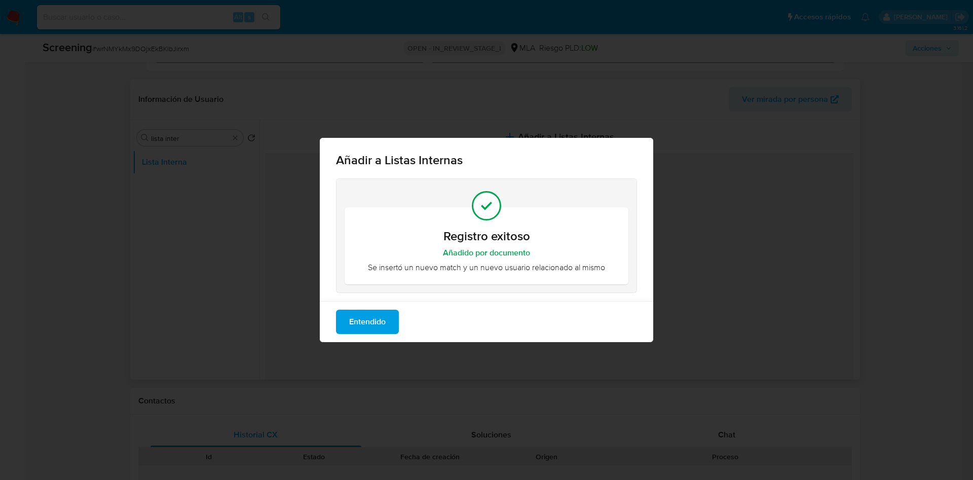
click at [352, 326] on span "Entendido" at bounding box center [367, 321] width 36 height 22
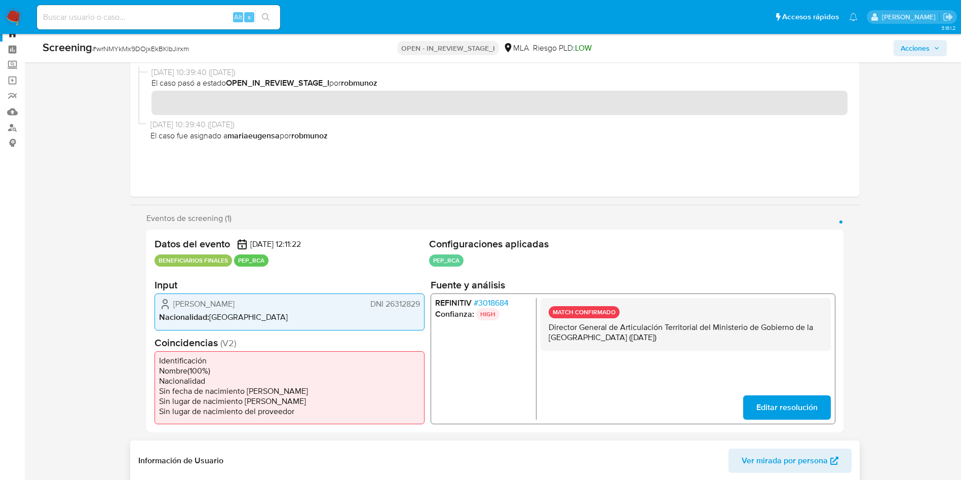
scroll to position [0, 0]
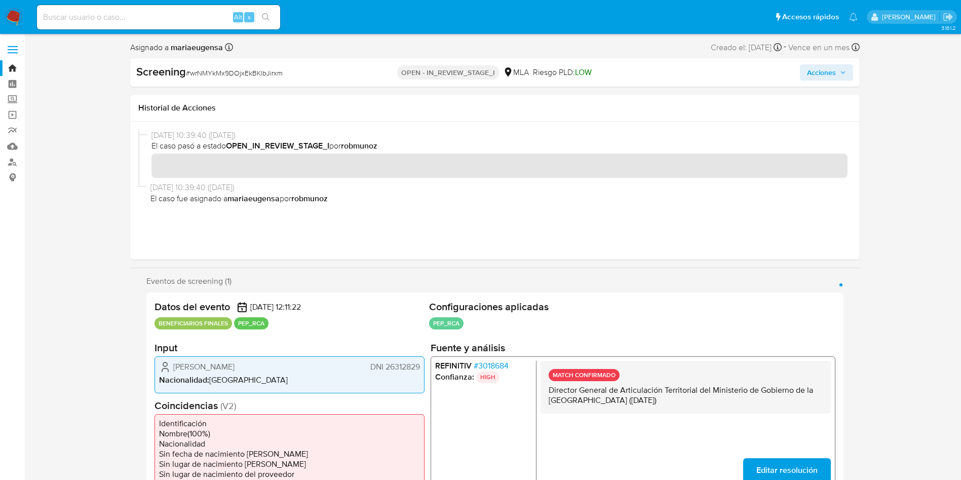
drag, startPoint x: 833, startPoint y: 71, endPoint x: 822, endPoint y: 79, distance: 13.9
click at [833, 71] on span "Acciones" at bounding box center [821, 72] width 29 height 16
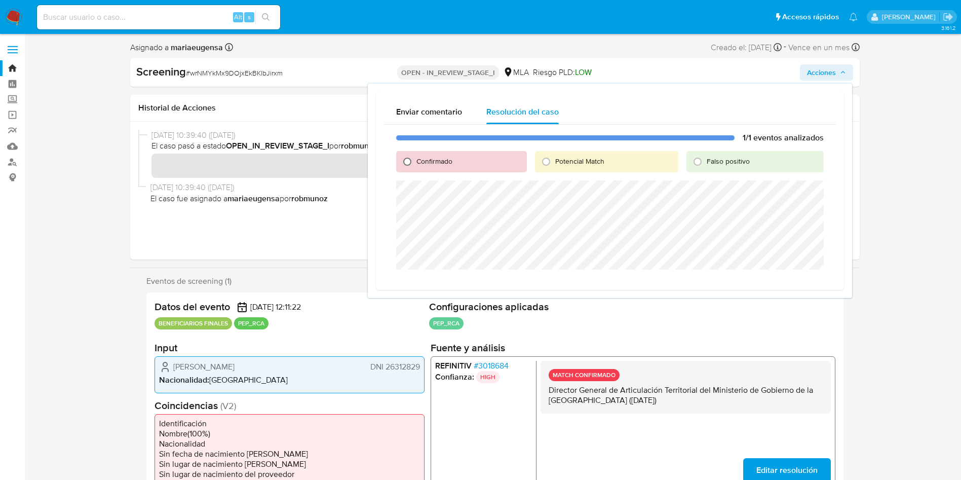
click at [405, 168] on input "Confirmado" at bounding box center [407, 161] width 16 height 16
radio input "true"
click at [764, 280] on span "Cerrar Caso" at bounding box center [788, 282] width 49 height 14
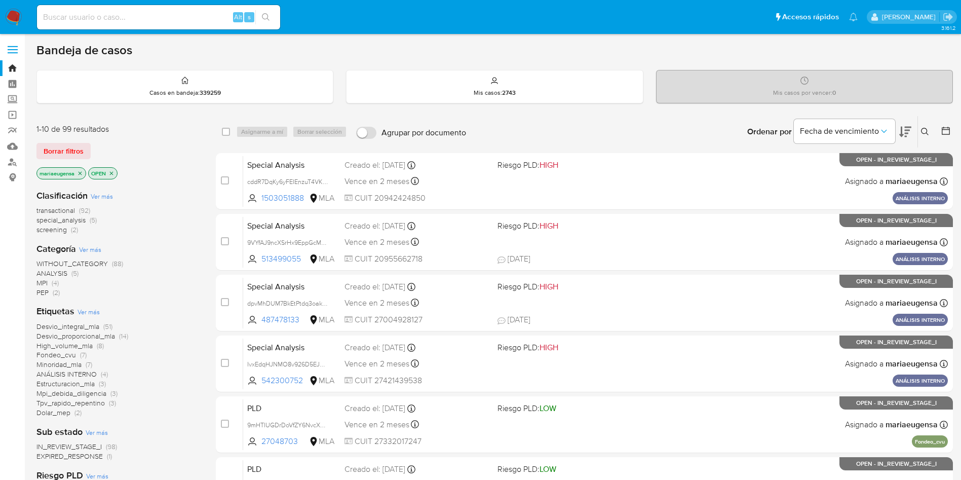
click at [40, 292] on span "PEP" at bounding box center [42, 292] width 12 height 10
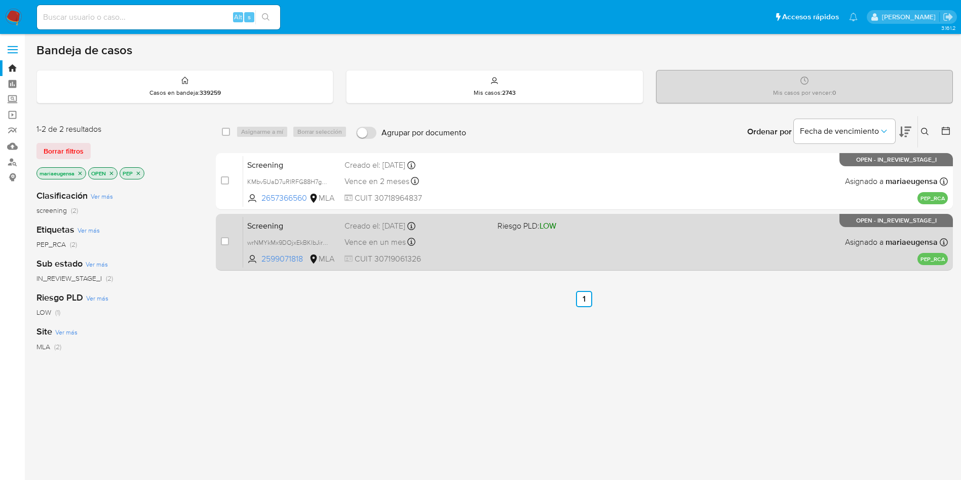
click at [308, 227] on span "Screening" at bounding box center [291, 224] width 89 height 13
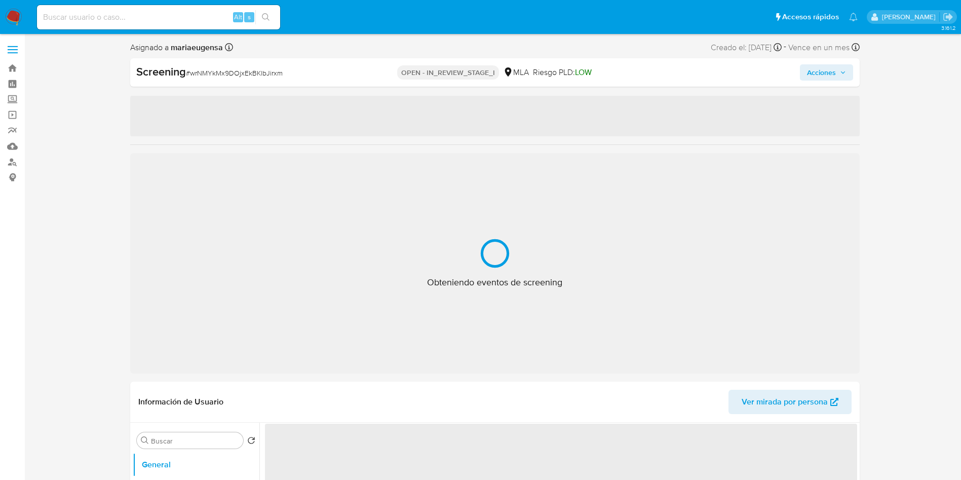
select select "10"
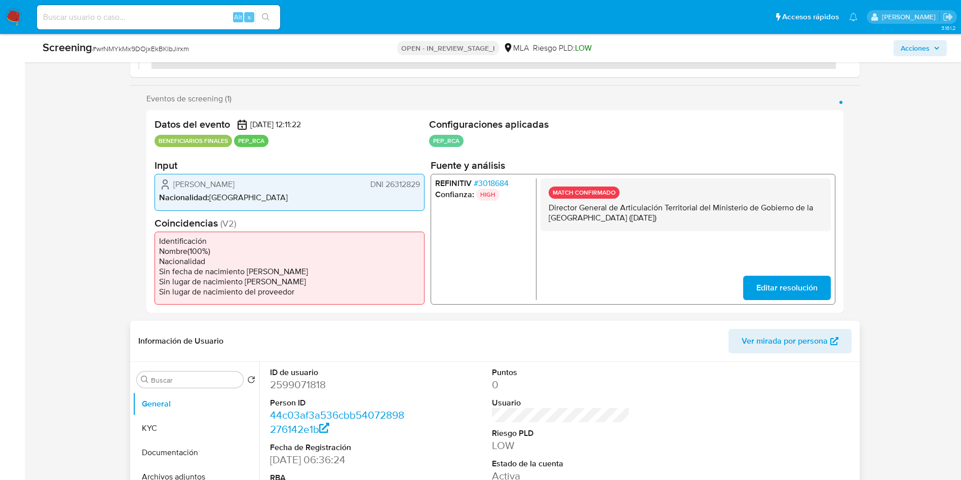
scroll to position [228, 0]
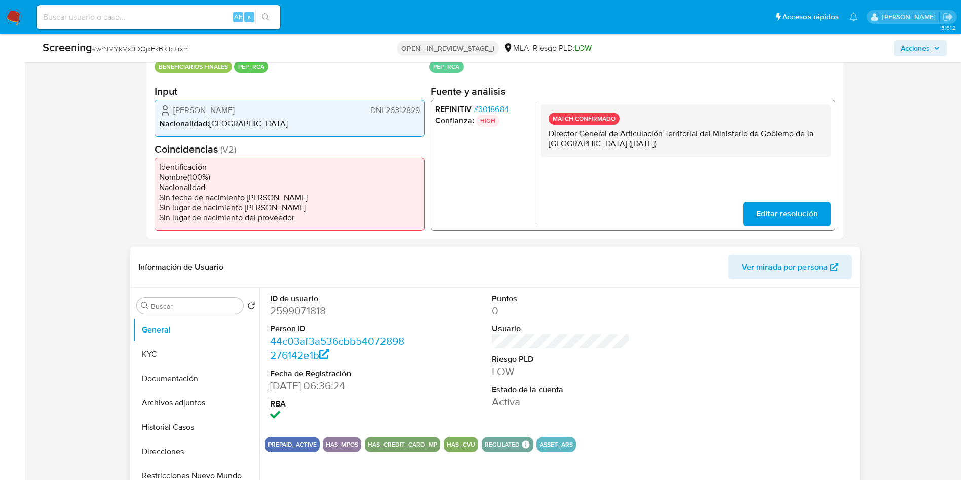
click at [290, 309] on dd "2599071818" at bounding box center [339, 310] width 138 height 14
copy dd "2599071818"
copy dd "01/08/2025"
drag, startPoint x: 324, startPoint y: 391, endPoint x: 263, endPoint y: 380, distance: 62.3
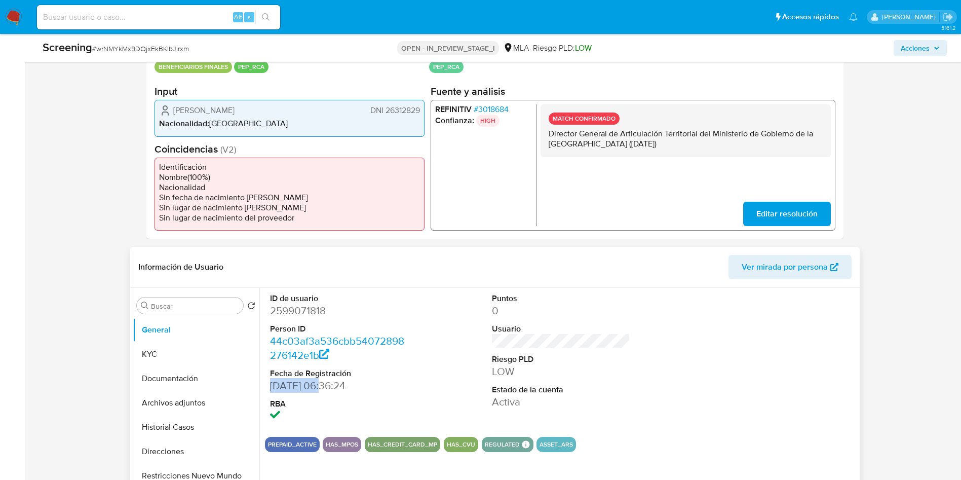
click at [260, 386] on div "ID de usuario 2599071818 Person ID 44c03af3a536cbb54072898276142e1b Fecha de Re…" at bounding box center [558, 417] width 598 height 259
click at [178, 362] on button "KYC" at bounding box center [192, 354] width 119 height 24
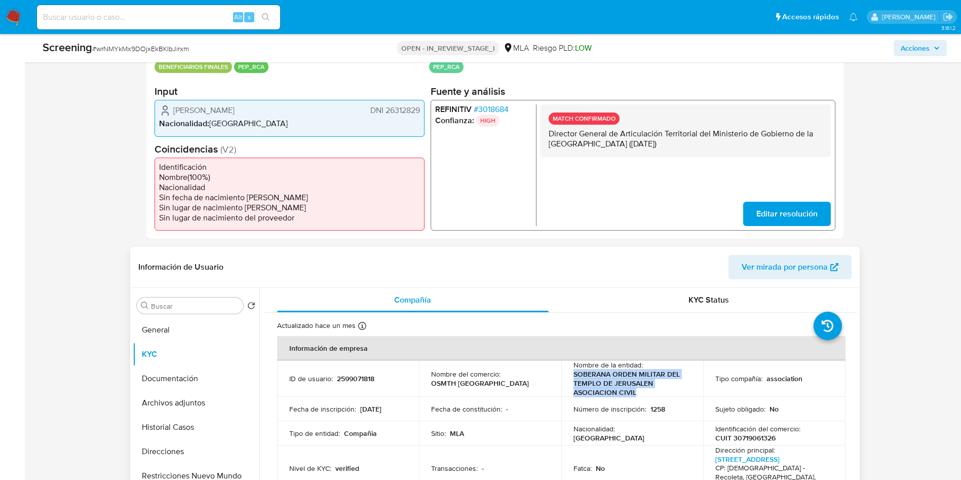
copy p "SOBERANA ORDEN MILITAR DEL TEMPLO DE JERUSALEN ASOCIACION CIVIL"
drag, startPoint x: 645, startPoint y: 392, endPoint x: 567, endPoint y: 376, distance: 80.1
click at [567, 376] on td "Nombre de la entidad : SOBERANA ORDEN MILITAR DEL TEMPLO DE JERUSALEN ASOCIACIO…" at bounding box center [632, 378] width 142 height 36
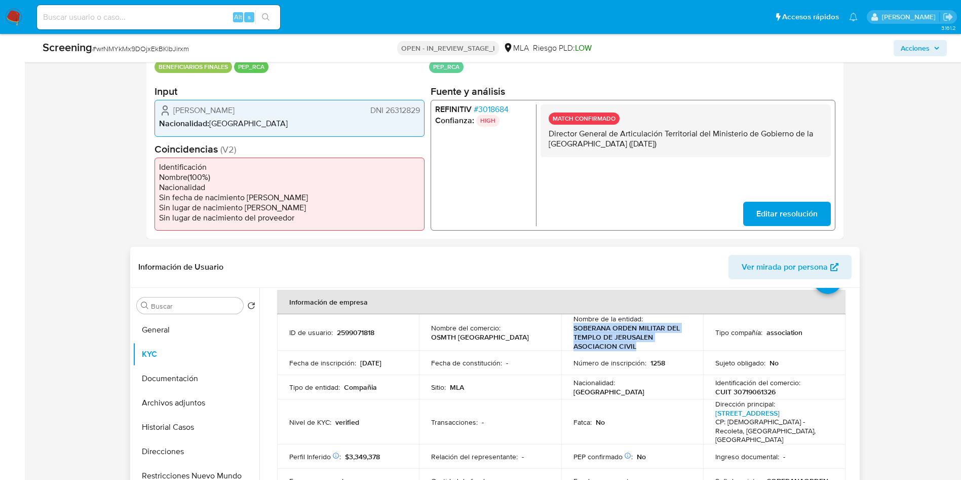
scroll to position [0, 0]
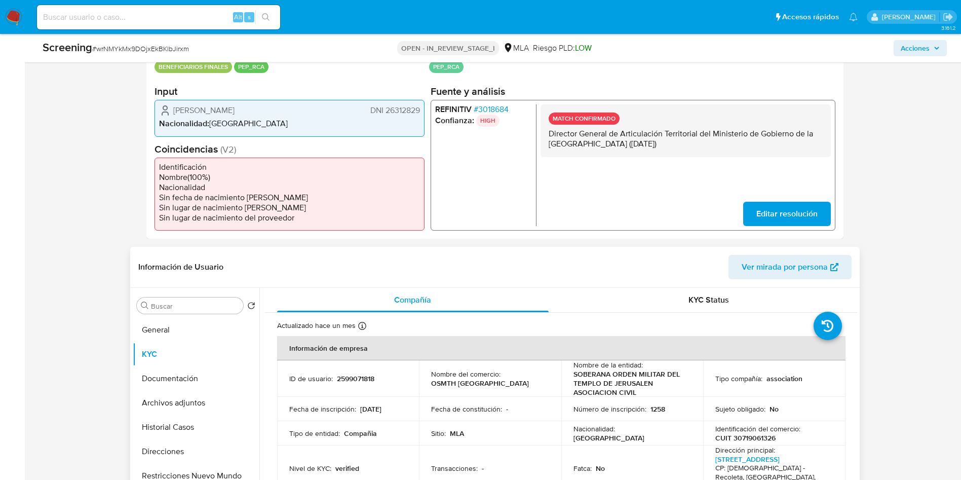
click at [755, 439] on p "CUIT 30719061326" at bounding box center [745, 437] width 60 height 9
copy p "30719061326"
click at [755, 439] on p "CUIT 30719061326" at bounding box center [745, 437] width 60 height 9
click at [354, 379] on p "2599071818" at bounding box center [355, 378] width 37 height 9
copy p "2599071818"
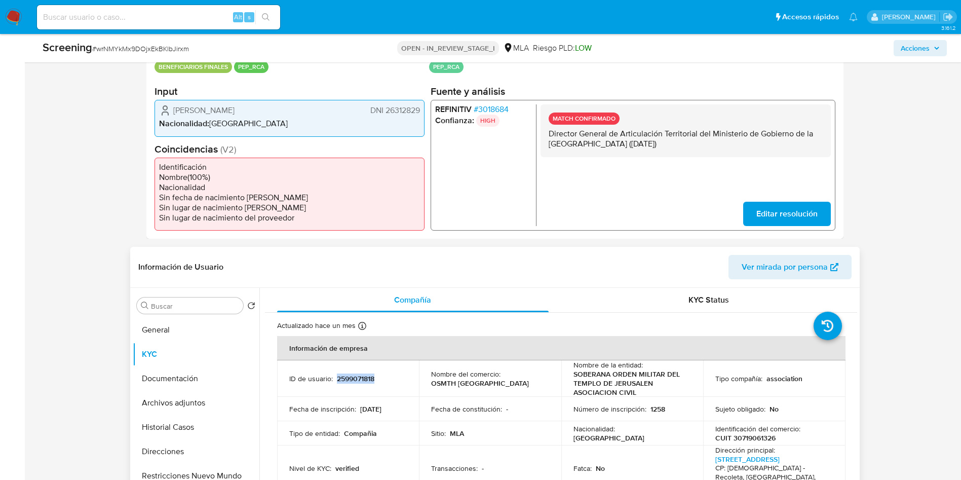
click at [354, 379] on p "2599071818" at bounding box center [355, 378] width 37 height 9
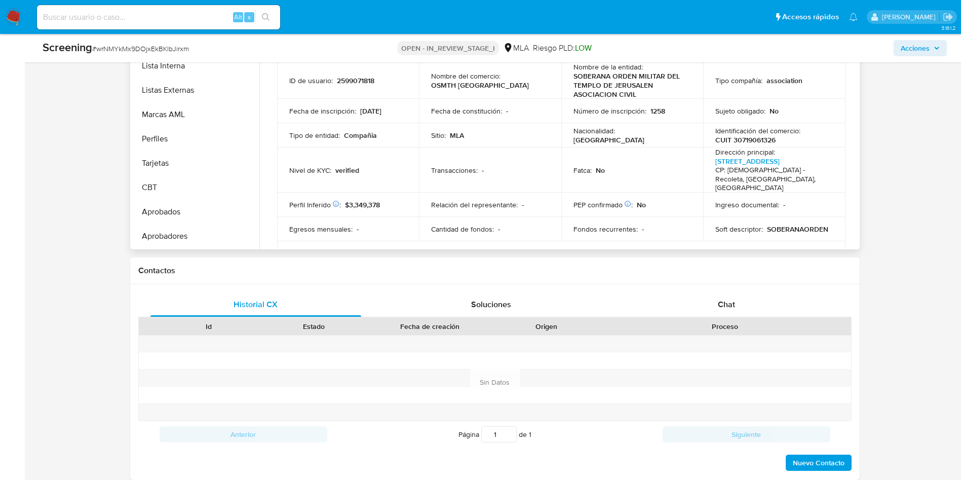
scroll to position [532, 0]
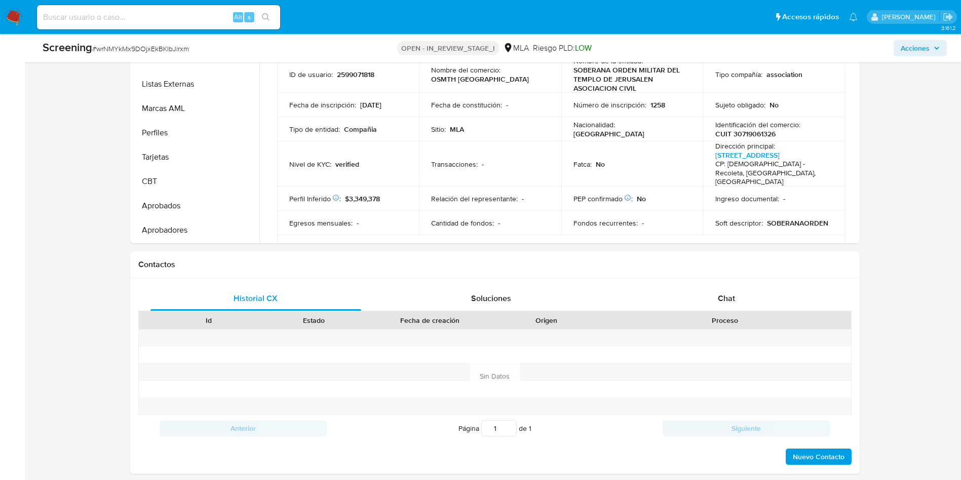
click at [924, 352] on div "Asignado a mariaeugensa Asignado el: 17/09/2025 10:39:40 Creado el: 11/08/2025 …" at bounding box center [494, 466] width 916 height 1914
click at [951, 141] on div "Asignado a mariaeugensa Asignado el: 17/09/2025 10:39:40 Creado el: 11/08/2025 …" at bounding box center [494, 466] width 916 height 1914
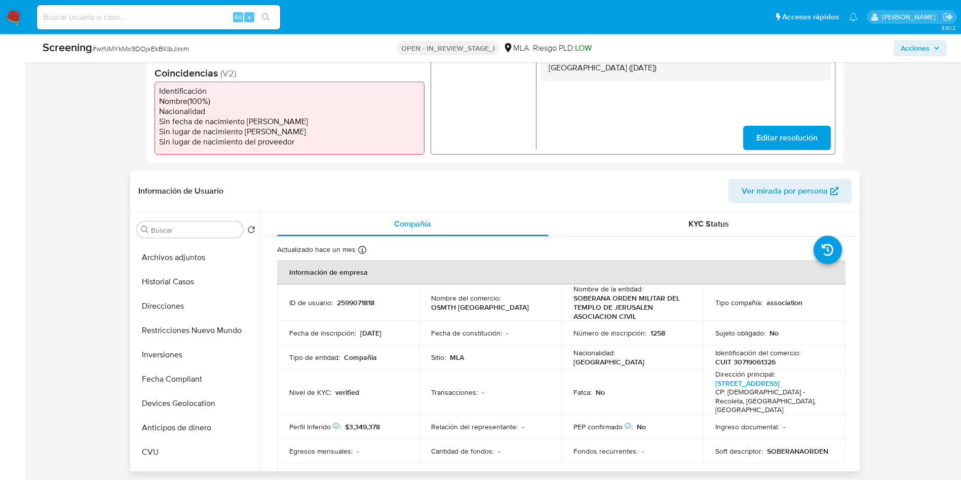
scroll to position [0, 0]
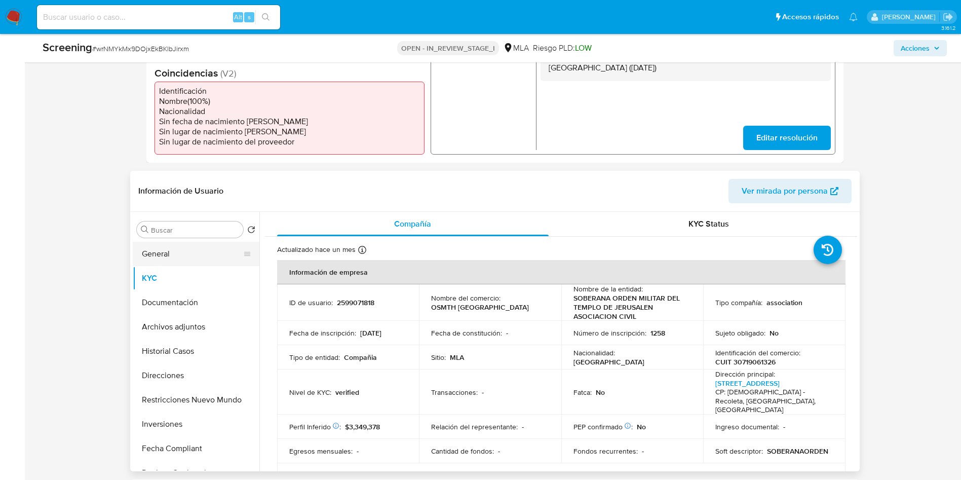
click at [178, 227] on input "Buscar" at bounding box center [195, 229] width 88 height 9
click at [171, 251] on button "General" at bounding box center [192, 254] width 119 height 24
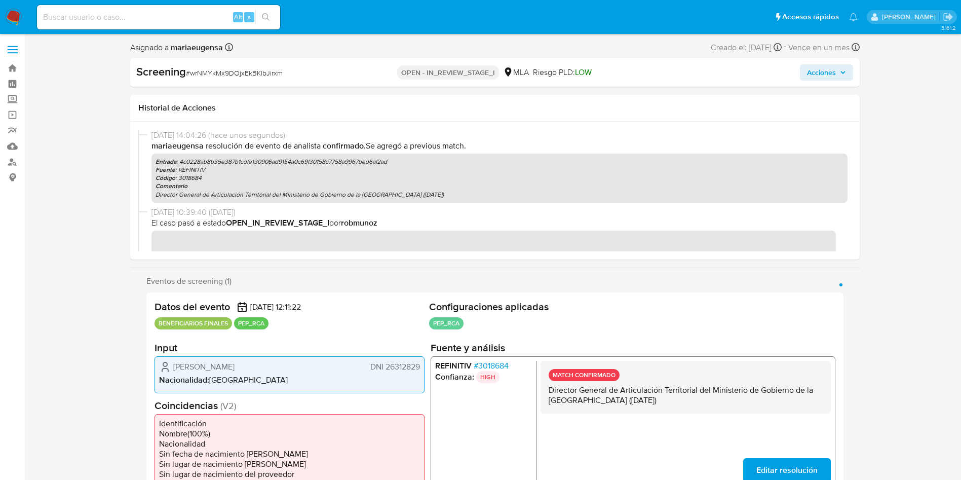
drag, startPoint x: 955, startPoint y: 305, endPoint x: 956, endPoint y: 232, distance: 72.4
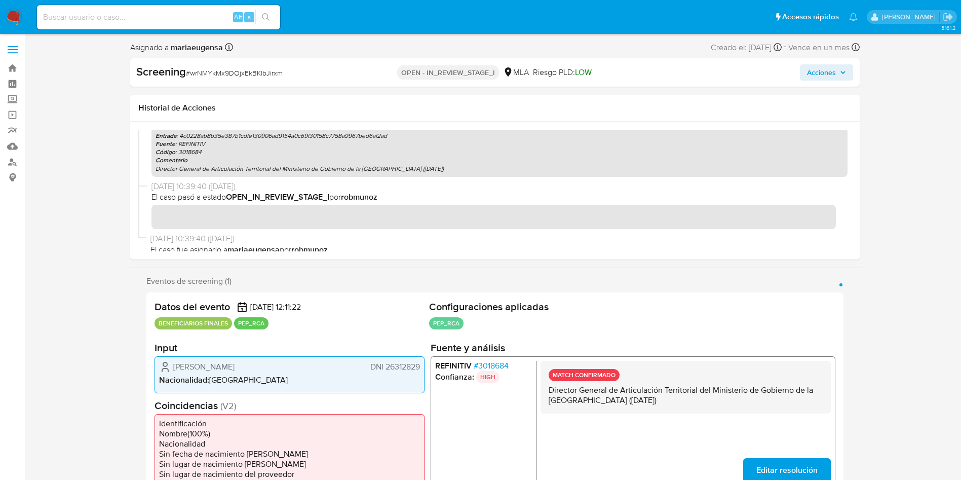
scroll to position [33, 0]
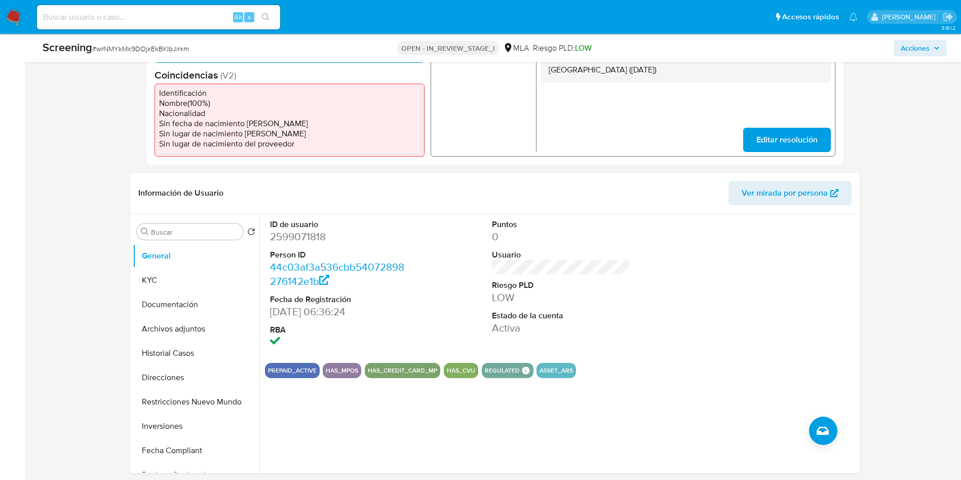
scroll to position [228, 0]
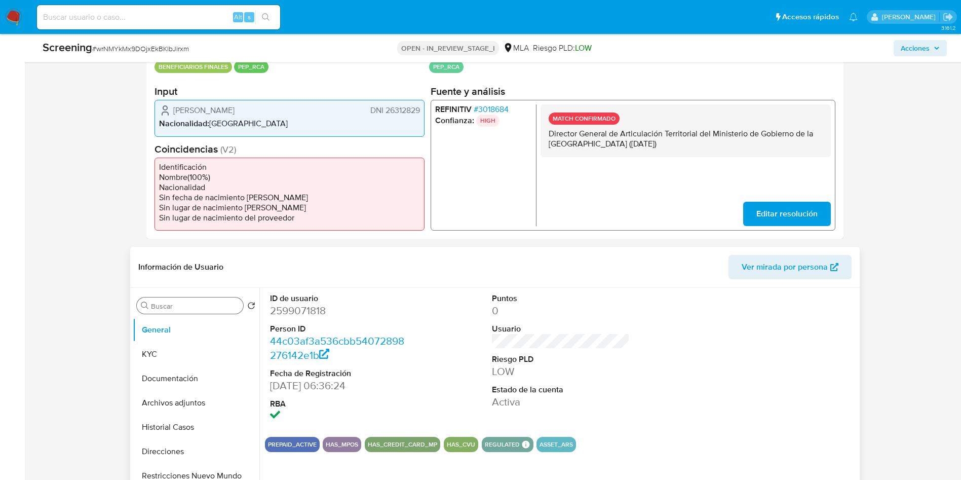
click at [206, 303] on input "Buscar" at bounding box center [195, 305] width 88 height 9
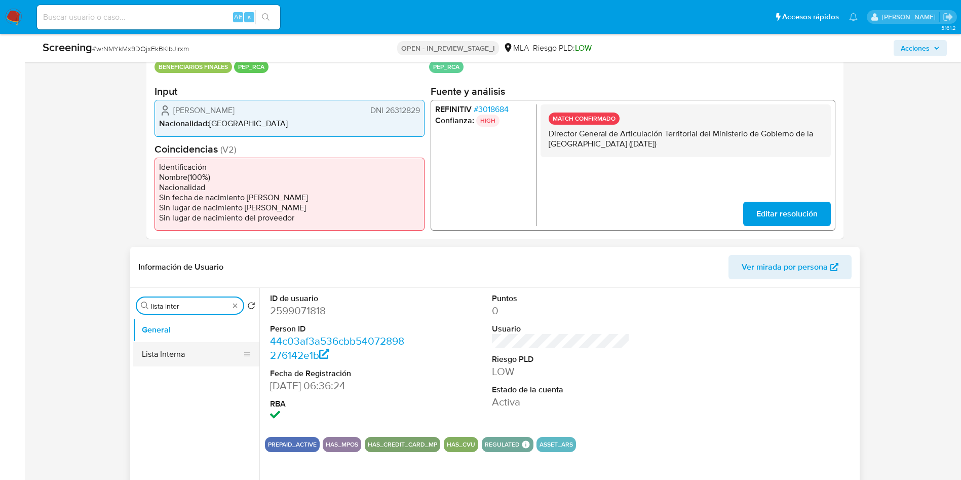
type input "lista inter"
click at [190, 356] on button "Lista Interna" at bounding box center [192, 354] width 119 height 24
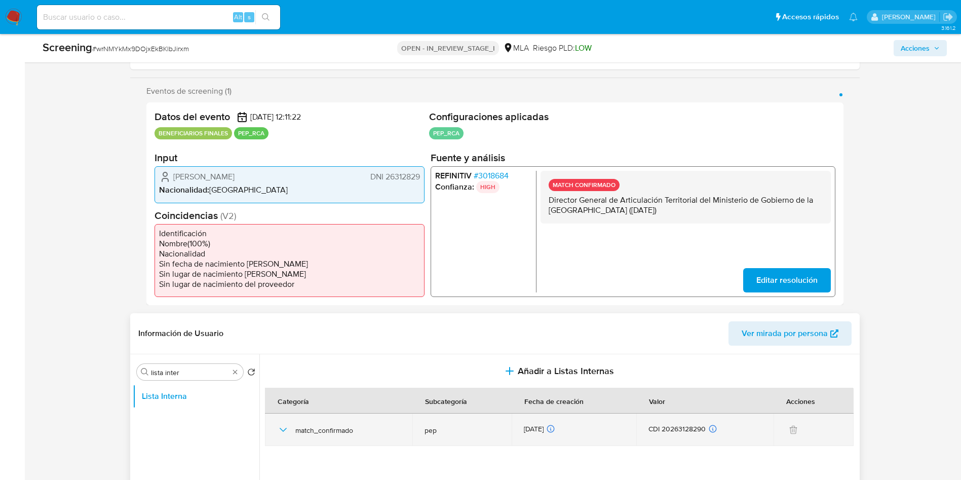
scroll to position [152, 0]
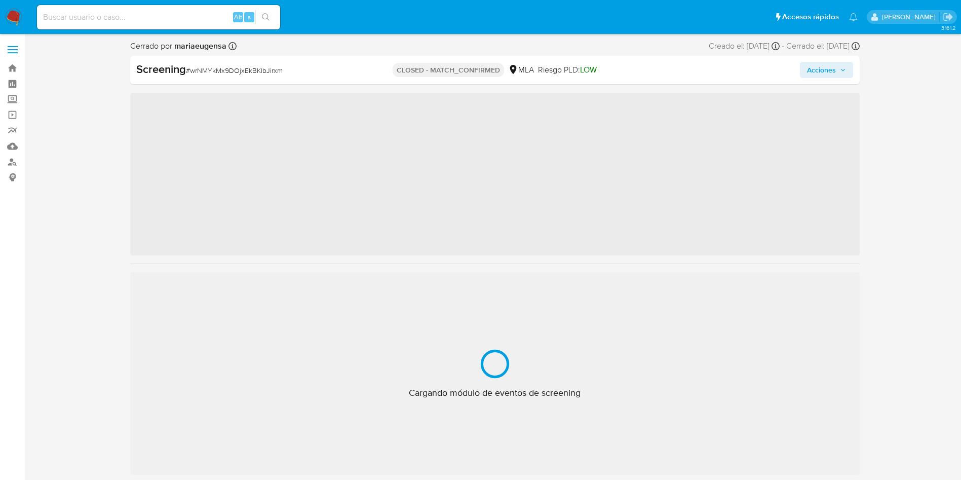
click at [159, 16] on input at bounding box center [158, 17] width 243 height 13
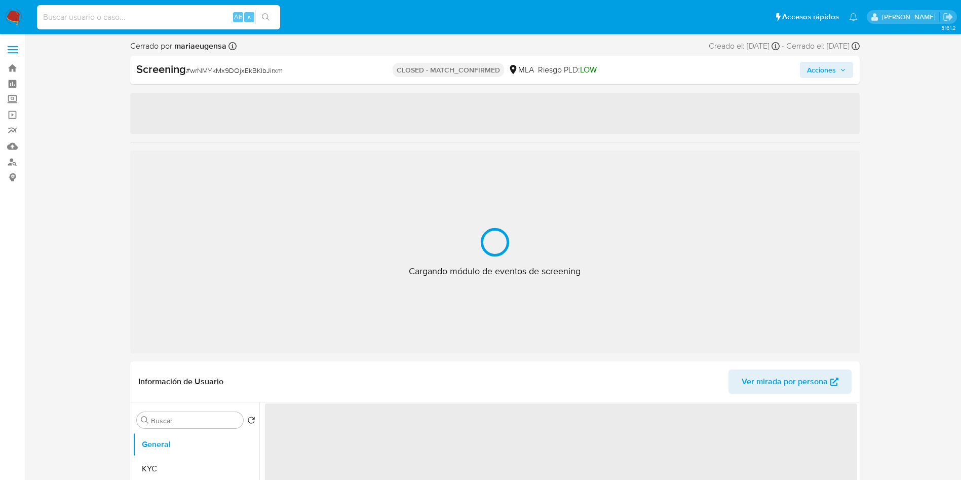
paste input "KMbv5UaD7uRIRFG88H7gzuYR"
type input "KMbv5UaD7uRIRFG88H7gzuYR"
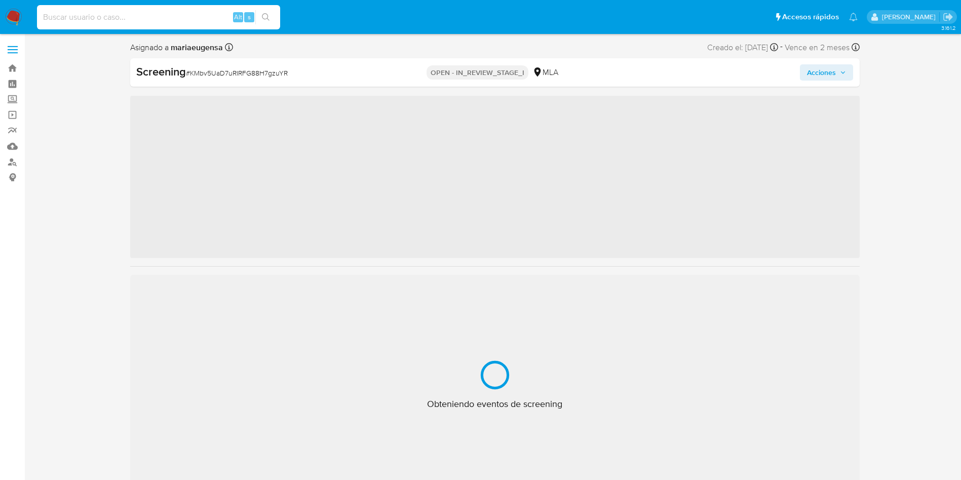
click at [139, 22] on input at bounding box center [158, 17] width 243 height 13
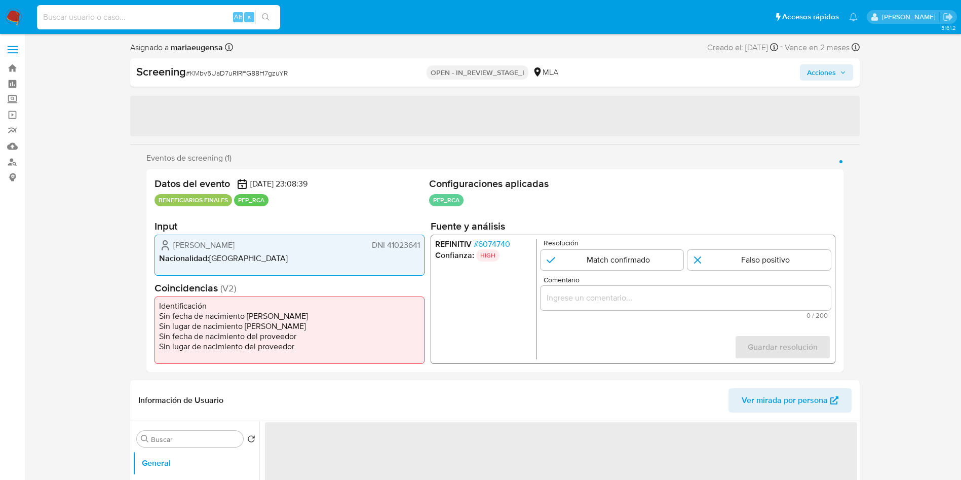
select select "10"
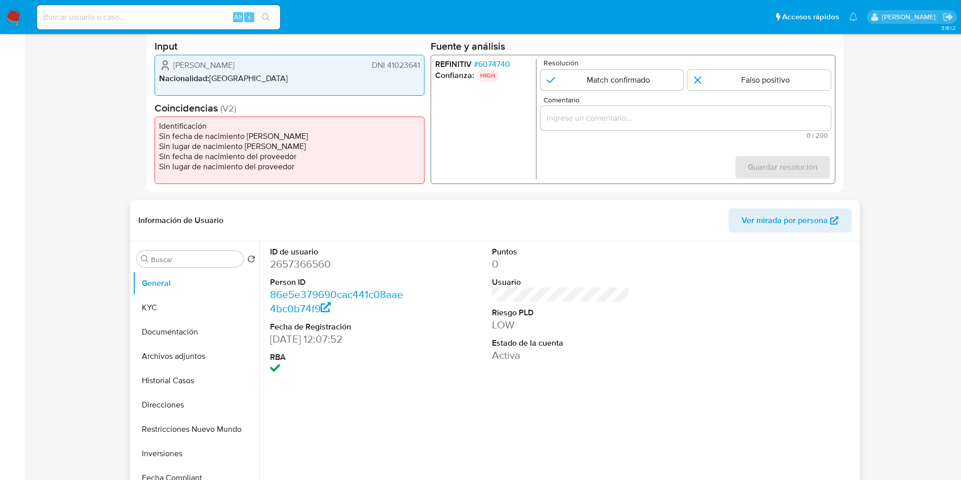
scroll to position [304, 0]
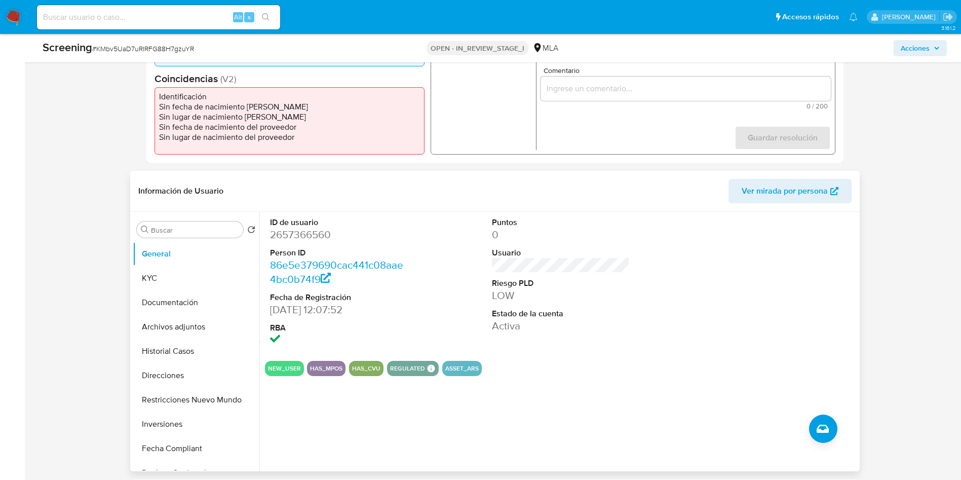
click at [297, 223] on dt "ID de usuario" at bounding box center [339, 222] width 138 height 11
click at [300, 229] on dd "2657366560" at bounding box center [339, 234] width 138 height 14
copy dd "2657366560"
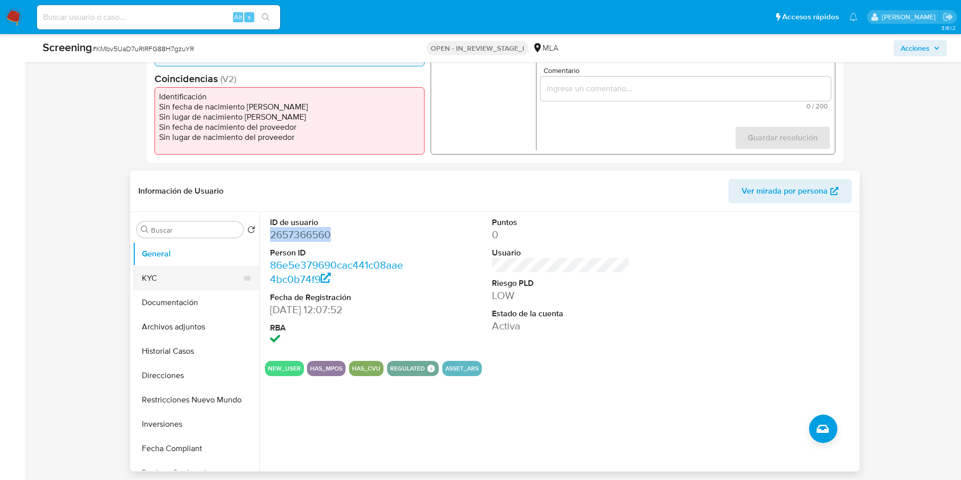
click at [191, 281] on button "KYC" at bounding box center [192, 278] width 119 height 24
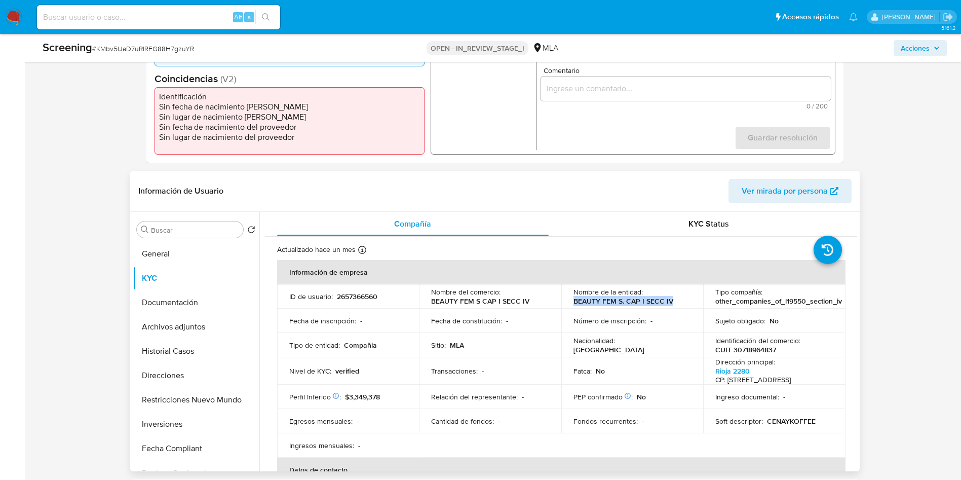
copy p "BEAUTY FEM S. CAP I SECC IV"
drag, startPoint x: 571, startPoint y: 303, endPoint x: 670, endPoint y: 304, distance: 98.3
click at [670, 304] on td "Nombre de la entidad : BEAUTY FEM S. CAP I SECC IV" at bounding box center [632, 296] width 142 height 24
click at [749, 349] on p "CUIT 30718964837" at bounding box center [745, 349] width 61 height 9
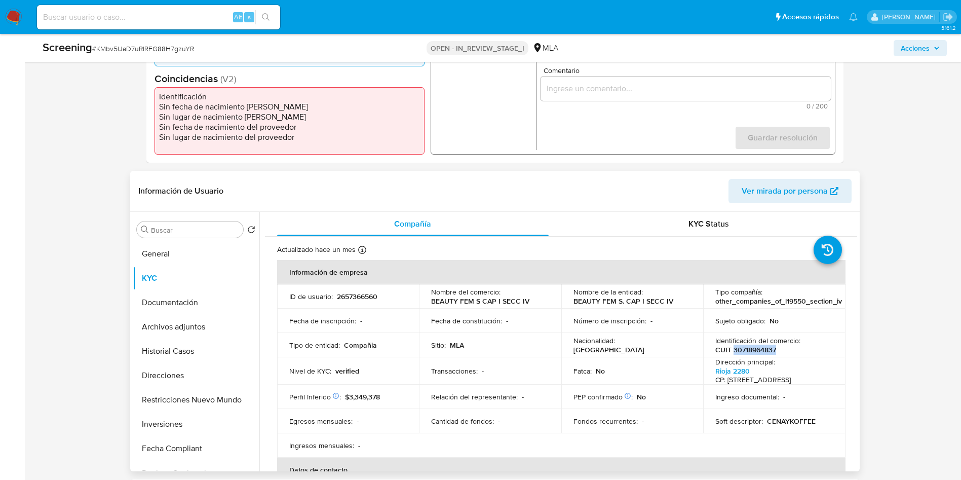
copy p "30718964837"
click at [176, 259] on button "General" at bounding box center [192, 254] width 119 height 24
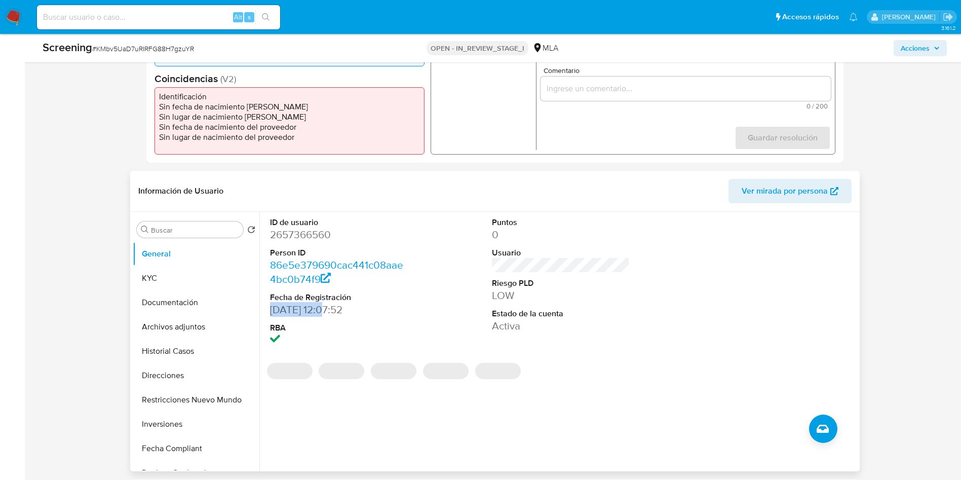
drag, startPoint x: 328, startPoint y: 313, endPoint x: 261, endPoint y: 317, distance: 66.5
click at [261, 317] on div "ID de usuario 2657366560 Person ID 86e5e379690cac441c08aae4bc0b74f9 Fecha de Re…" at bounding box center [558, 341] width 598 height 259
copy dd "[DATE]"
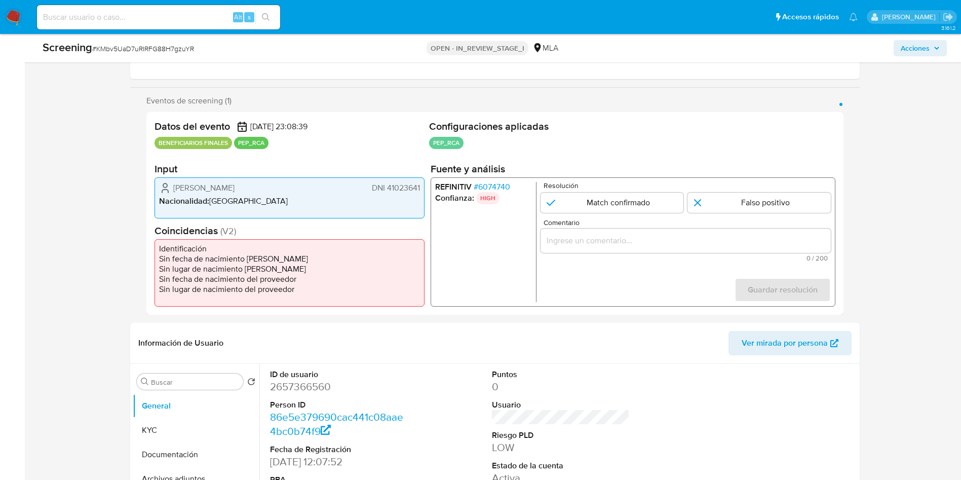
drag, startPoint x: 173, startPoint y: 186, endPoint x: 245, endPoint y: 185, distance: 72.4
click at [245, 185] on div "[PERSON_NAME] DNI 41023641" at bounding box center [289, 188] width 261 height 12
click at [415, 185] on span "DNI 41023641" at bounding box center [395, 188] width 48 height 10
click at [415, 184] on span "DNI 41023641" at bounding box center [395, 188] width 48 height 10
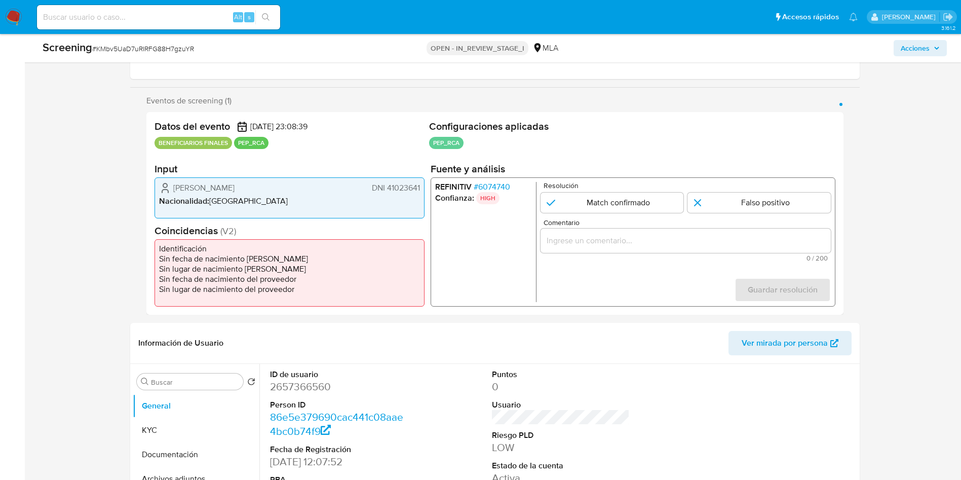
click at [483, 189] on span "# 6074740" at bounding box center [491, 187] width 36 height 10
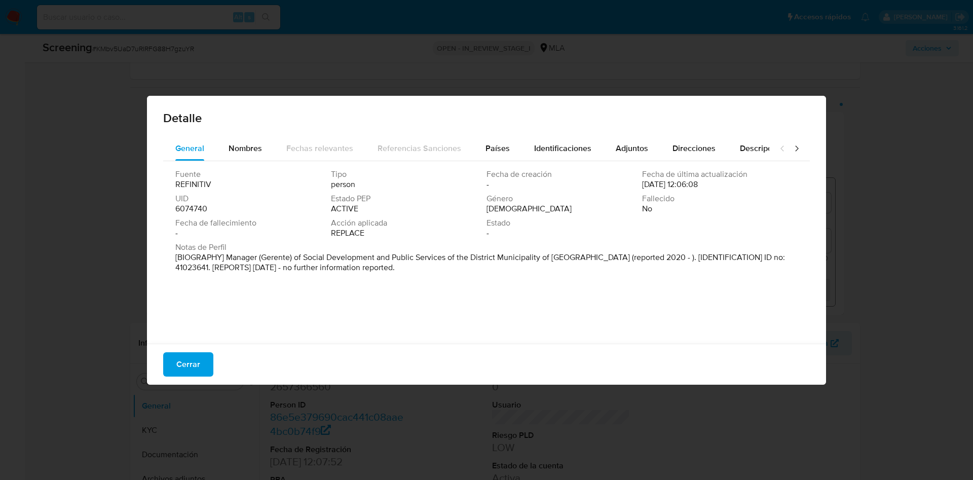
drag, startPoint x: 228, startPoint y: 256, endPoint x: 402, endPoint y: 277, distance: 175.5
click at [402, 277] on div "Fuente REFINITIV Tipo person Fecha de creación - Fecha de última actualización …" at bounding box center [486, 249] width 646 height 177
drag, startPoint x: 215, startPoint y: 367, endPoint x: 203, endPoint y: 367, distance: 12.7
click at [204, 368] on div "Cerrar" at bounding box center [486, 363] width 679 height 41
click at [189, 361] on span "Cerrar" at bounding box center [188, 364] width 24 height 22
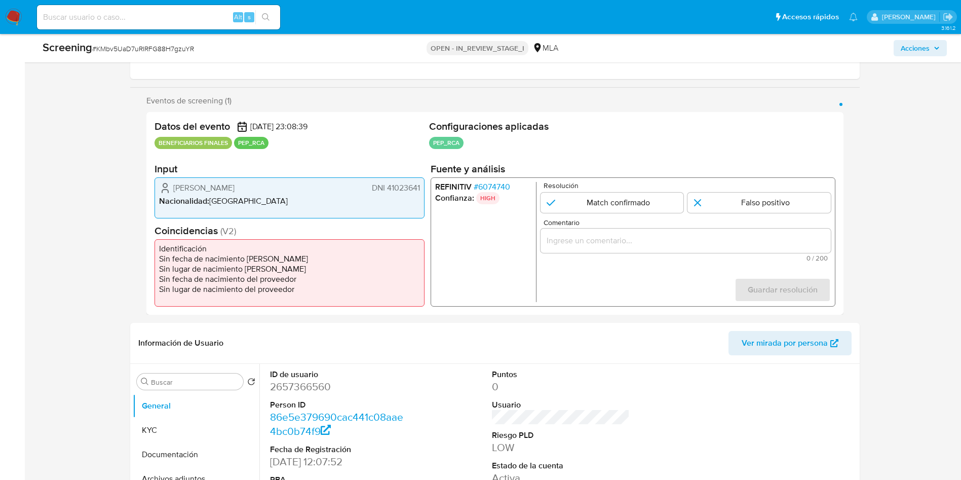
click at [571, 233] on div "1 de 1" at bounding box center [685, 240] width 290 height 24
paste input "Se confirma match dado que se valida que el integrante de la PJ, [PERSON_NAME]-…"
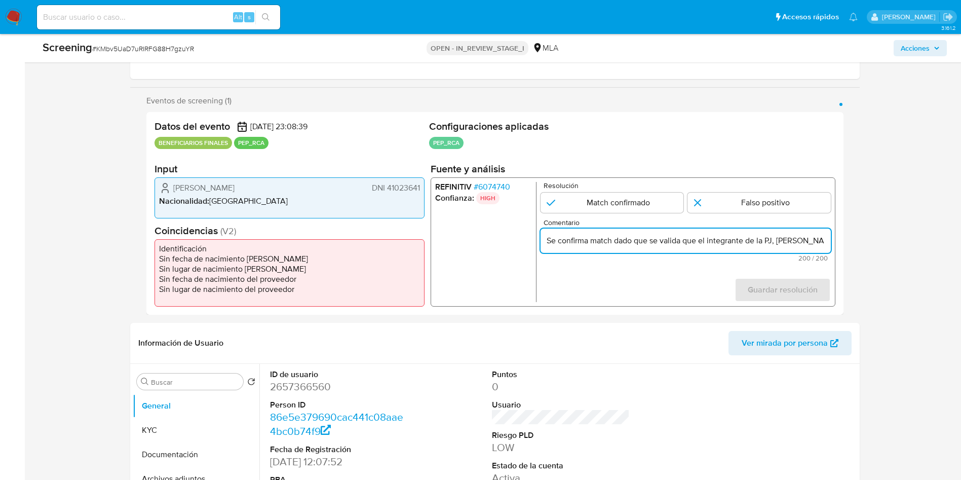
scroll to position [0, 436]
type input "Se confirma match dado que se valida que el integrante de la PJ, [PERSON_NAME]-…"
click at [581, 203] on input "1 de 1" at bounding box center [611, 202] width 143 height 20
radio input "true"
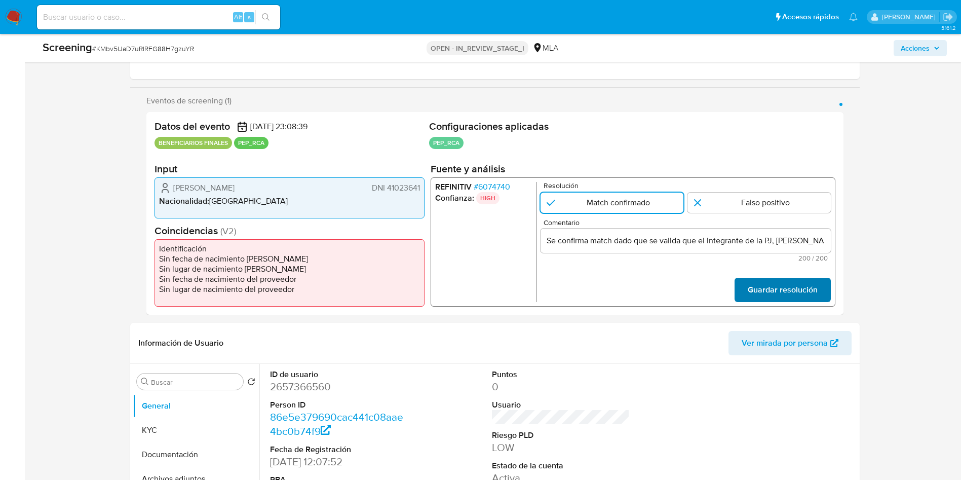
click at [762, 296] on span "Guardar resolución" at bounding box center [782, 290] width 70 height 22
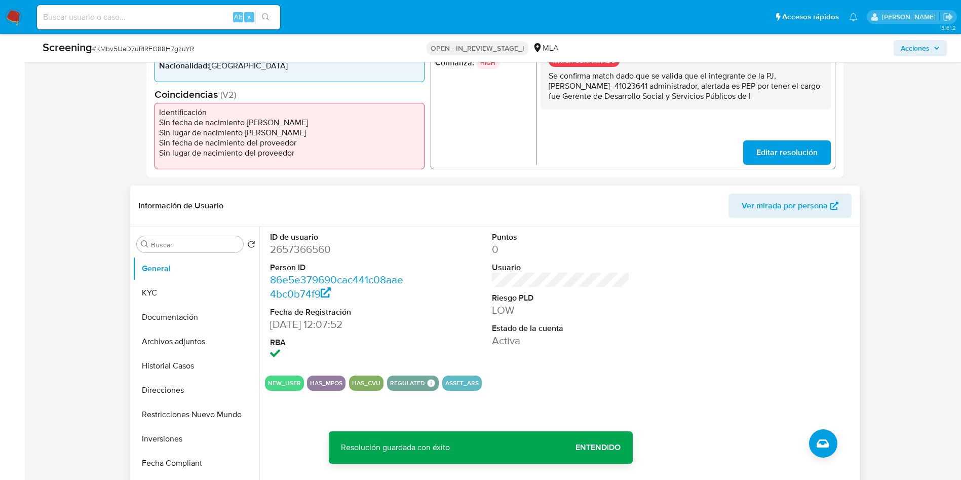
scroll to position [304, 0]
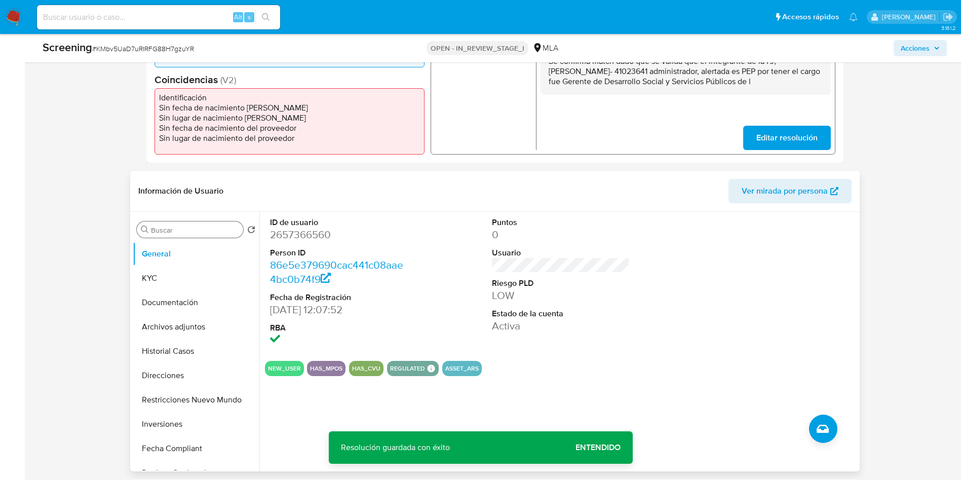
click at [203, 231] on input "Buscar" at bounding box center [195, 229] width 88 height 9
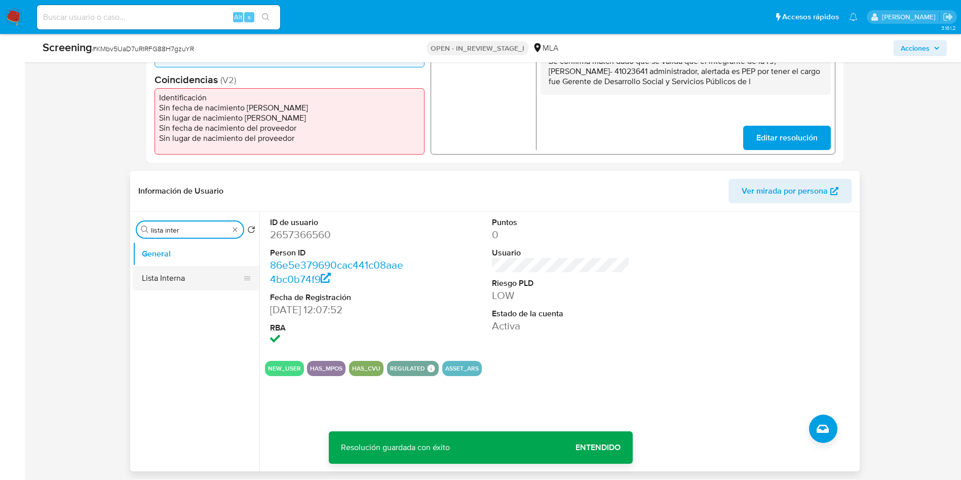
type input "lista inter"
click at [197, 285] on button "Lista Interna" at bounding box center [192, 278] width 119 height 24
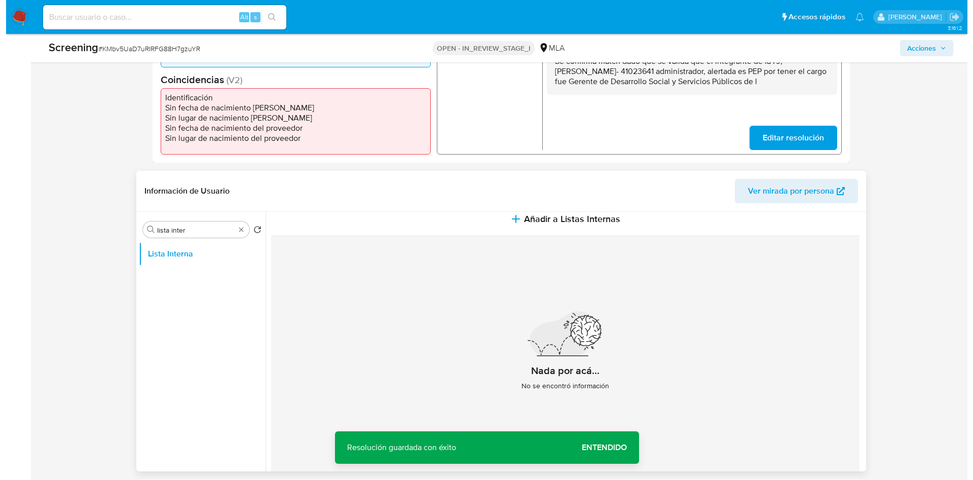
scroll to position [13, 0]
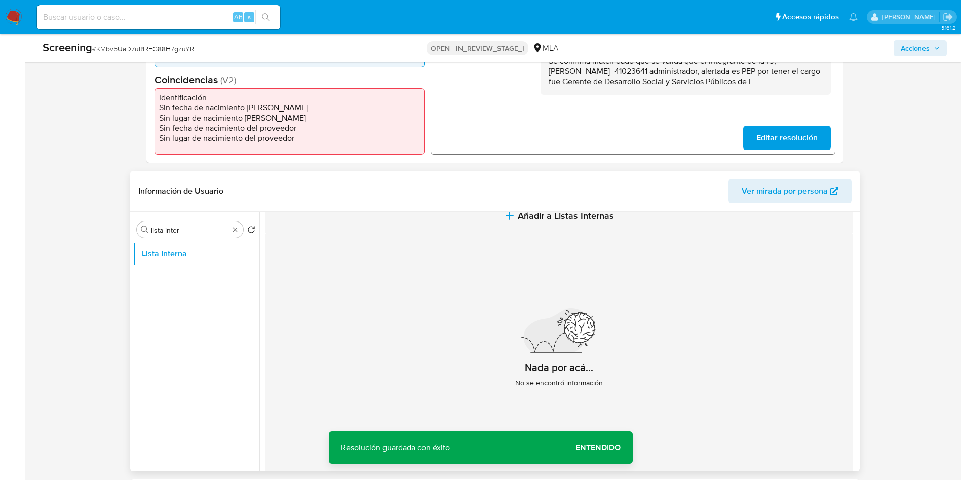
click at [580, 215] on span "Añadir a Listas Internas" at bounding box center [566, 215] width 96 height 11
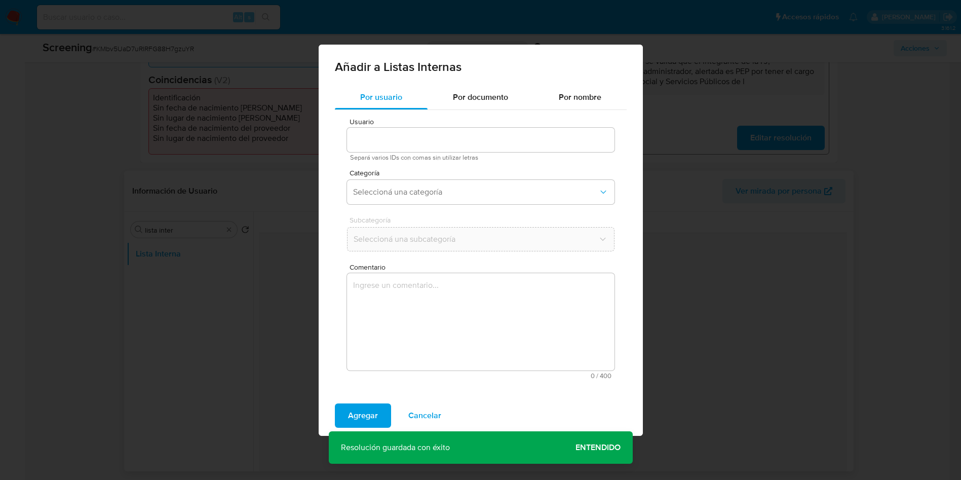
type input "2657366560"
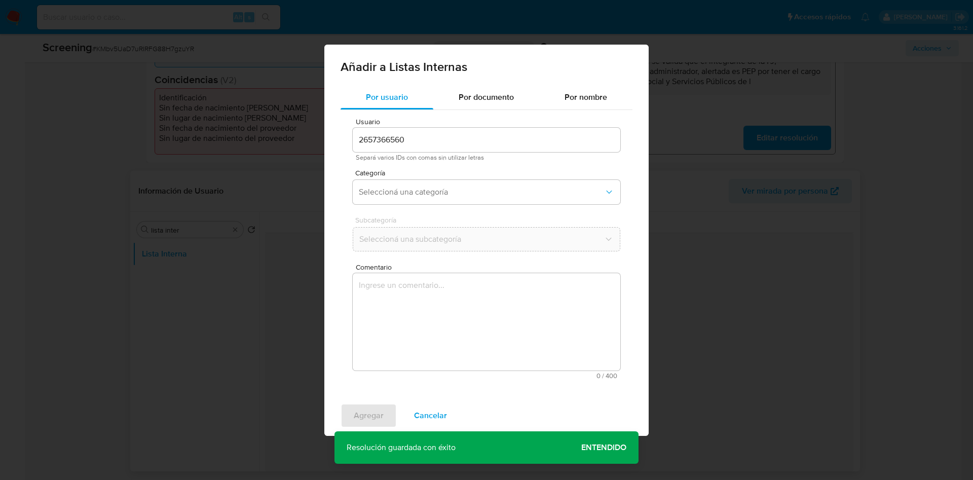
drag, startPoint x: 483, startPoint y: 100, endPoint x: 465, endPoint y: 134, distance: 37.8
click at [483, 101] on span "Por documento" at bounding box center [485, 97] width 55 height 12
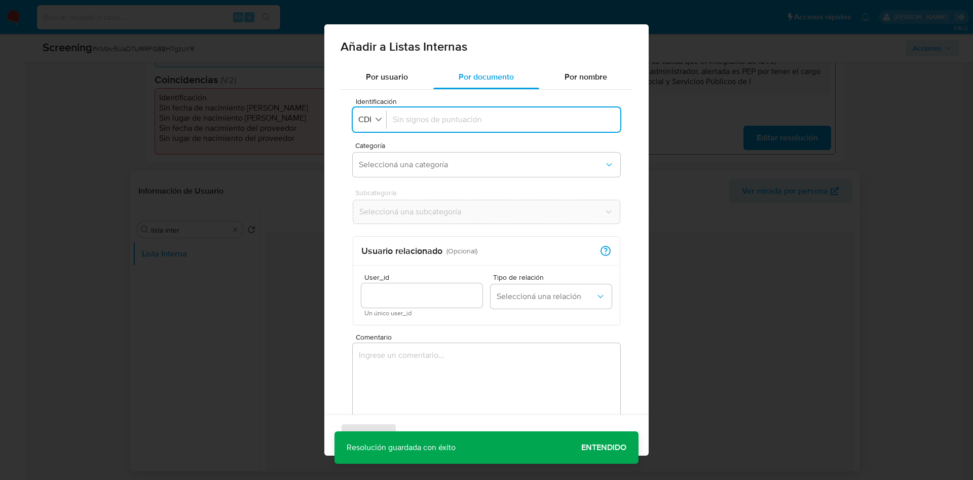
click at [415, 116] on input "Identificación" at bounding box center [503, 119] width 221 height 11
click at [408, 351] on textarea "Comentario" at bounding box center [486, 391] width 267 height 97
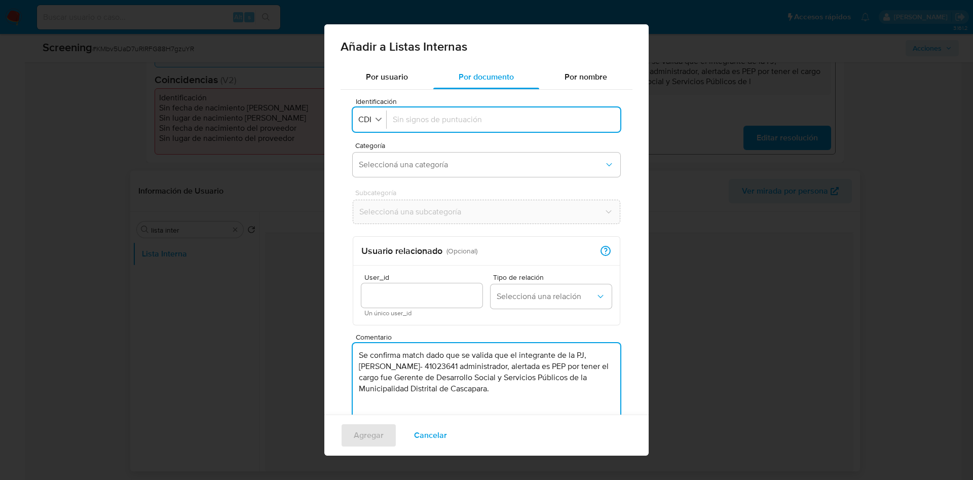
type textarea "Se confirma match dado que se valida que el integrante de la PJ, [PERSON_NAME]-…"
click at [431, 119] on input "Identificación" at bounding box center [503, 119] width 221 height 11
type input "23410236419"
click at [424, 174] on button "Seleccioná una categoría" at bounding box center [486, 164] width 267 height 24
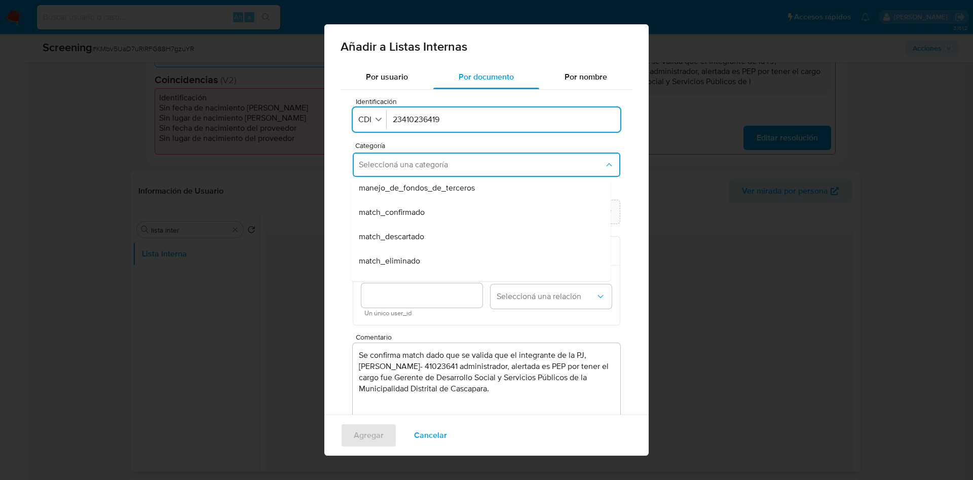
scroll to position [76, 0]
drag, startPoint x: 417, startPoint y: 190, endPoint x: 410, endPoint y: 207, distance: 17.7
click at [417, 191] on span "match_confirmado" at bounding box center [392, 189] width 66 height 10
click at [404, 211] on span "Seleccioná una subcategoría" at bounding box center [481, 212] width 245 height 10
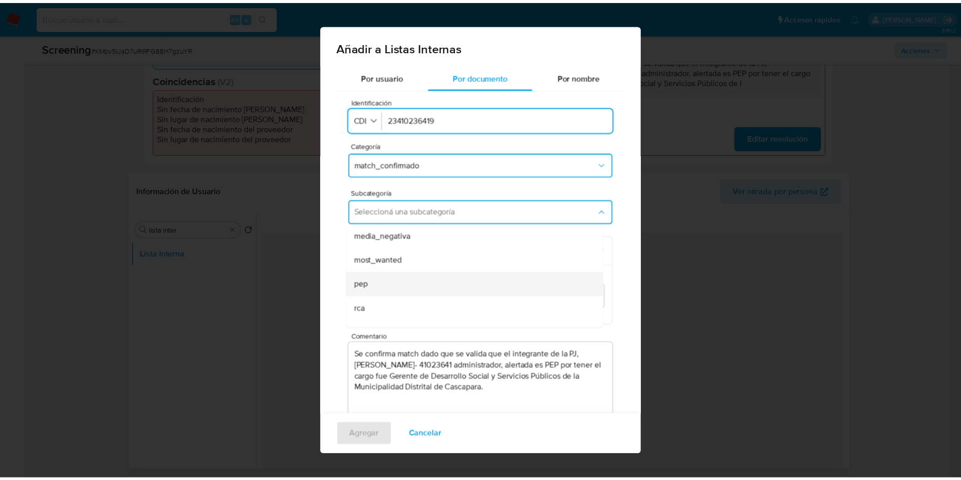
scroll to position [69, 0]
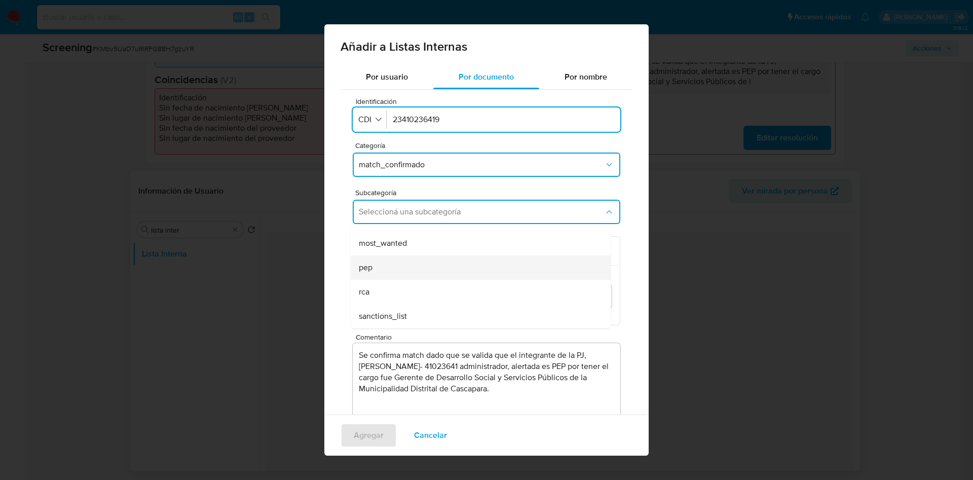
click at [395, 265] on div "pep" at bounding box center [478, 267] width 238 height 24
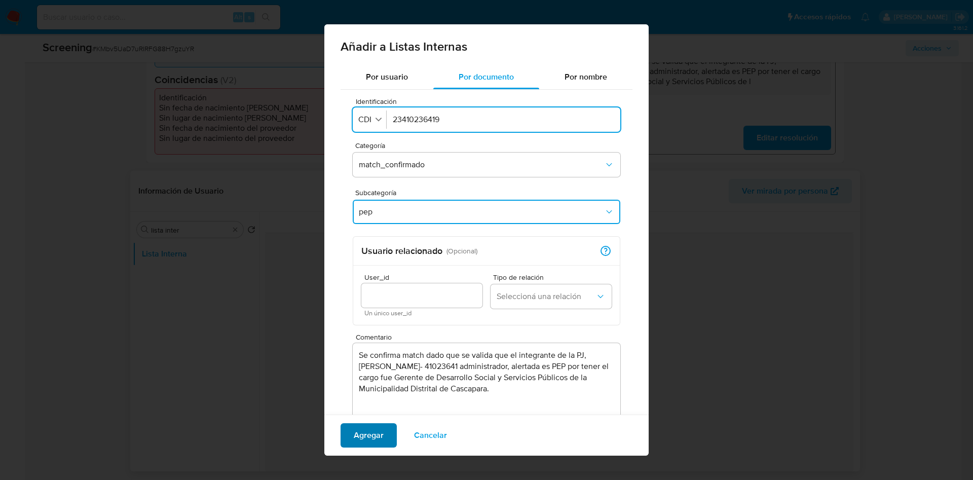
click at [366, 427] on span "Agregar" at bounding box center [369, 435] width 30 height 22
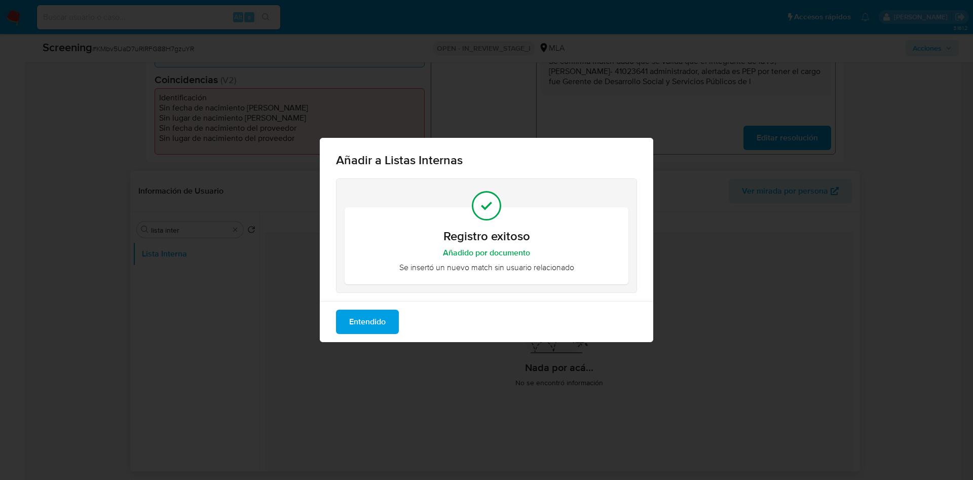
drag, startPoint x: 371, startPoint y: 314, endPoint x: 470, endPoint y: 302, distance: 99.4
click at [373, 314] on span "Entendido" at bounding box center [367, 321] width 36 height 22
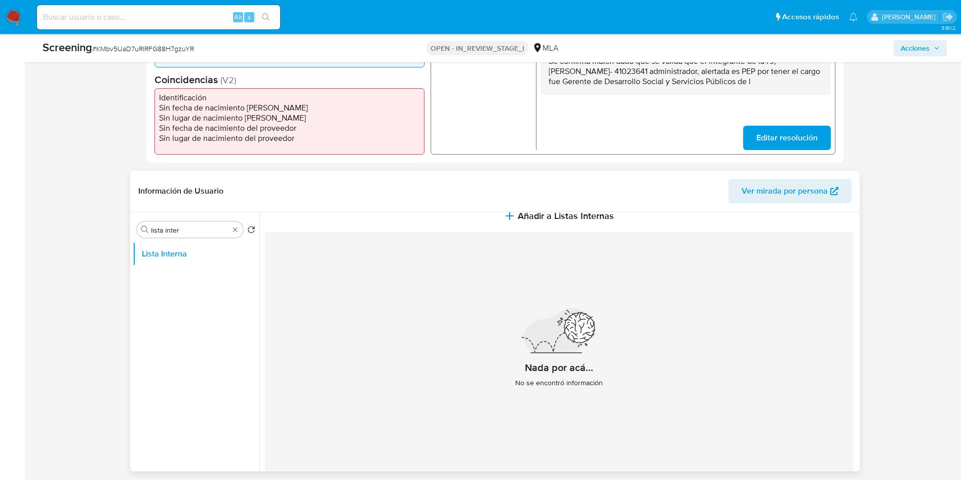
scroll to position [152, 0]
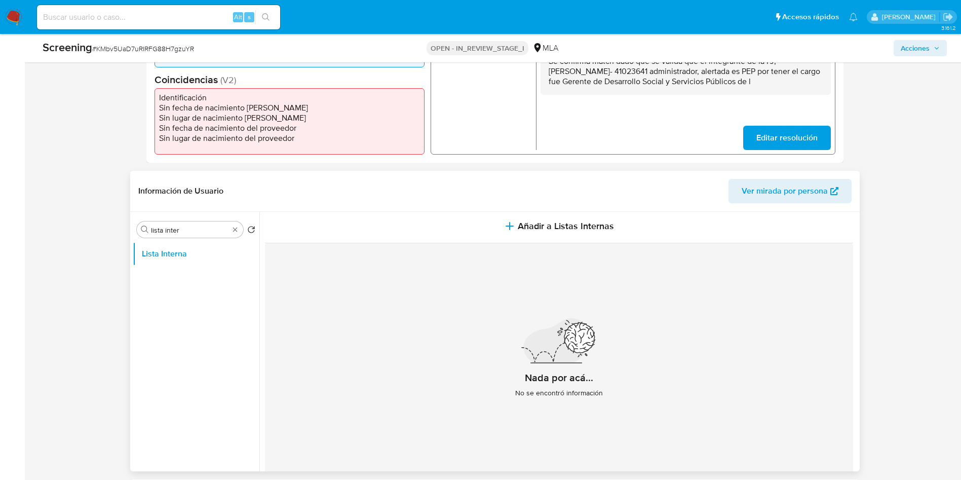
scroll to position [0, 0]
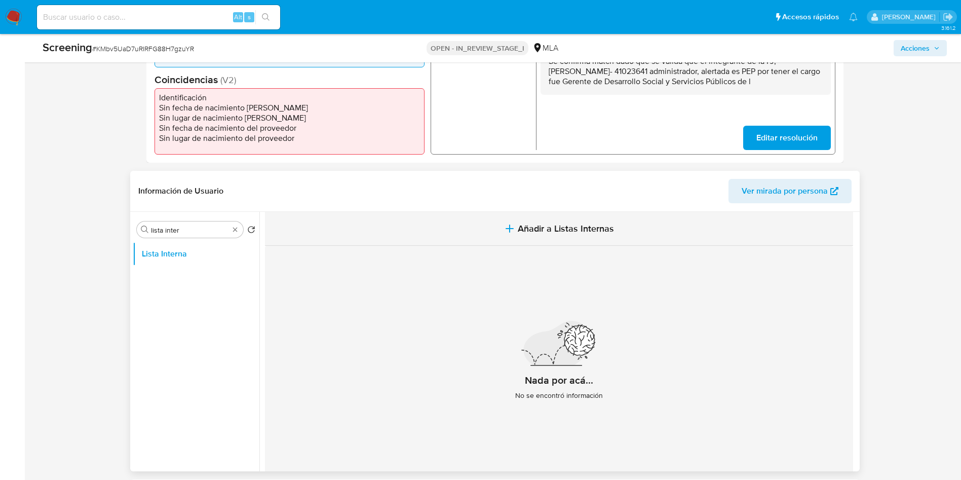
click at [592, 223] on span "Añadir a Listas Internas" at bounding box center [566, 228] width 96 height 11
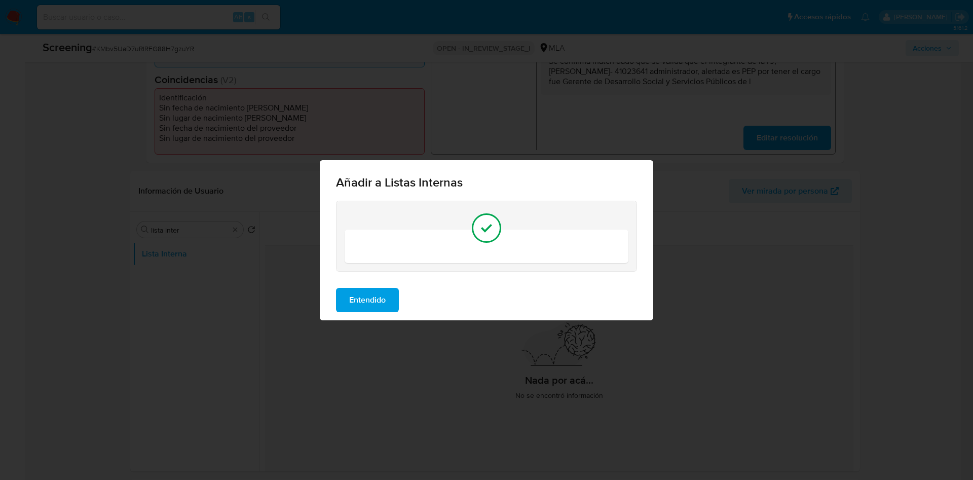
click at [376, 295] on span "Entendido" at bounding box center [367, 300] width 36 height 22
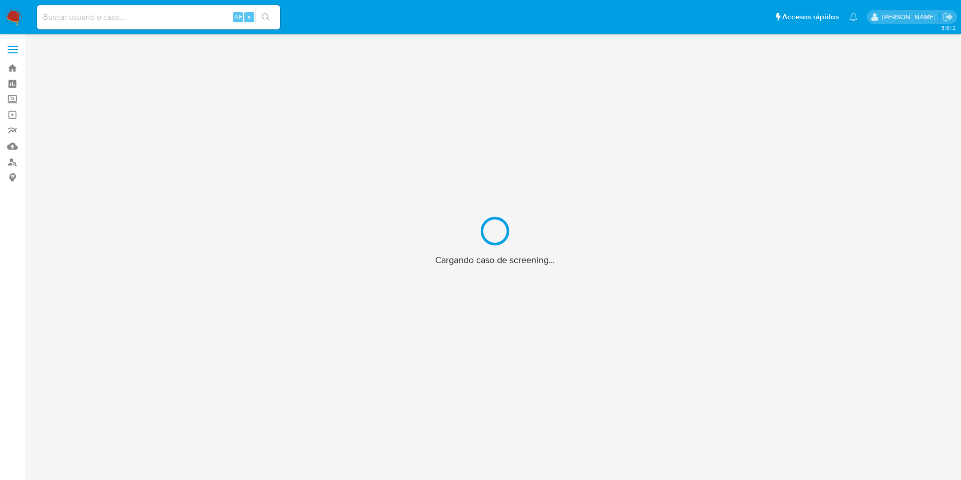
scroll to position [36, 0]
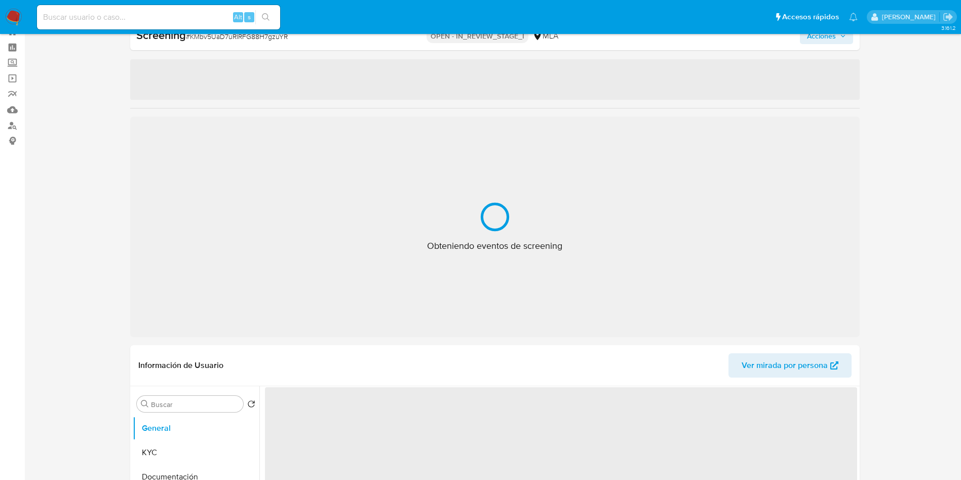
select select "10"
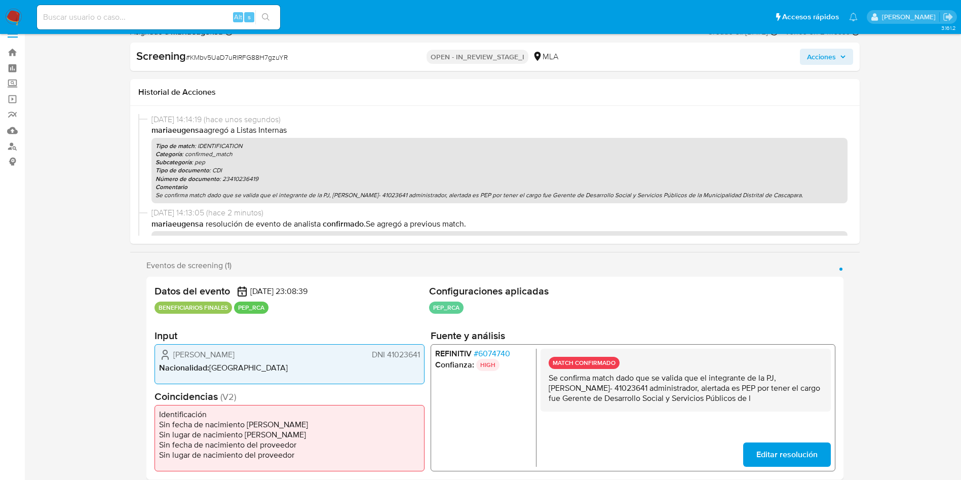
scroll to position [0, 0]
